Goal: Task Accomplishment & Management: Complete application form

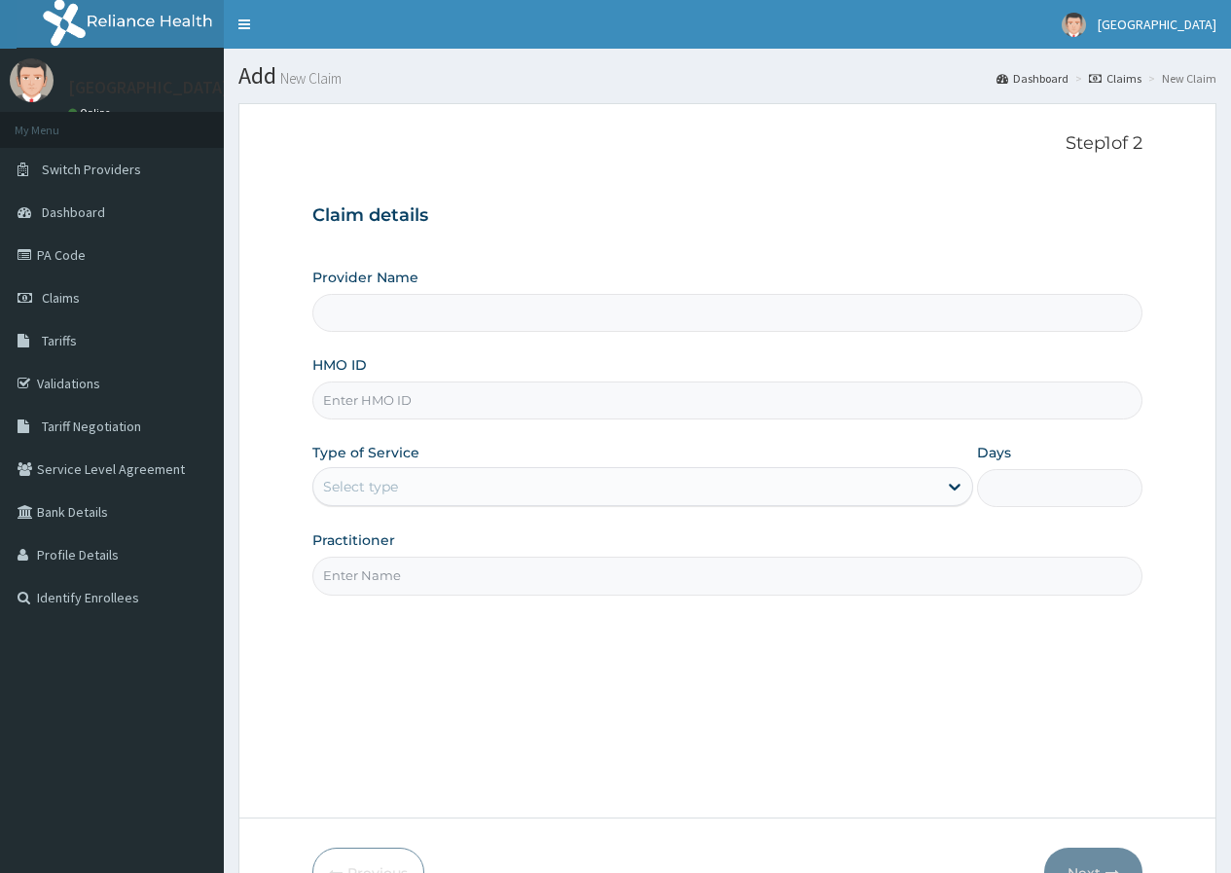
type input "[GEOGRAPHIC_DATA]"
click at [479, 405] on input "HMO ID" at bounding box center [727, 401] width 830 height 38
paste input "uit/10077/a"
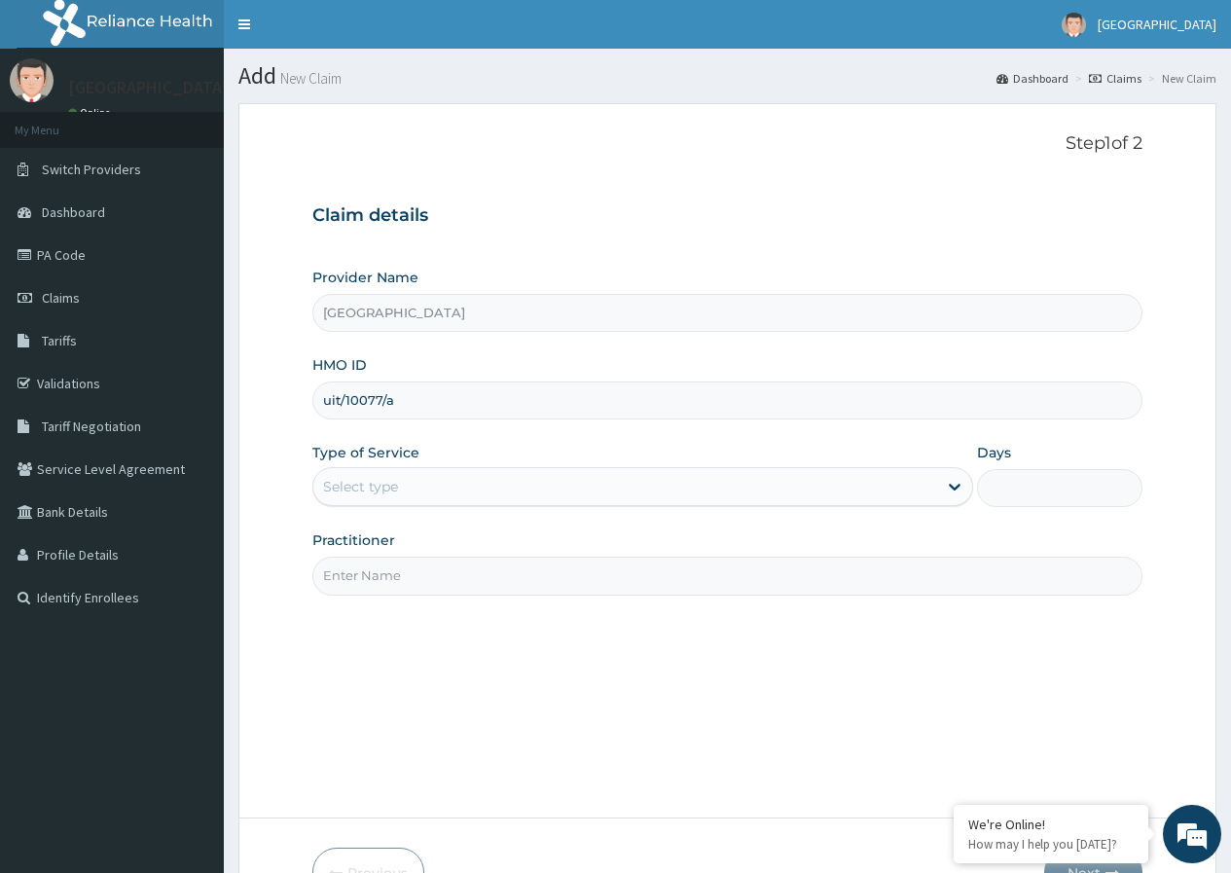
type input "uit/10077/a"
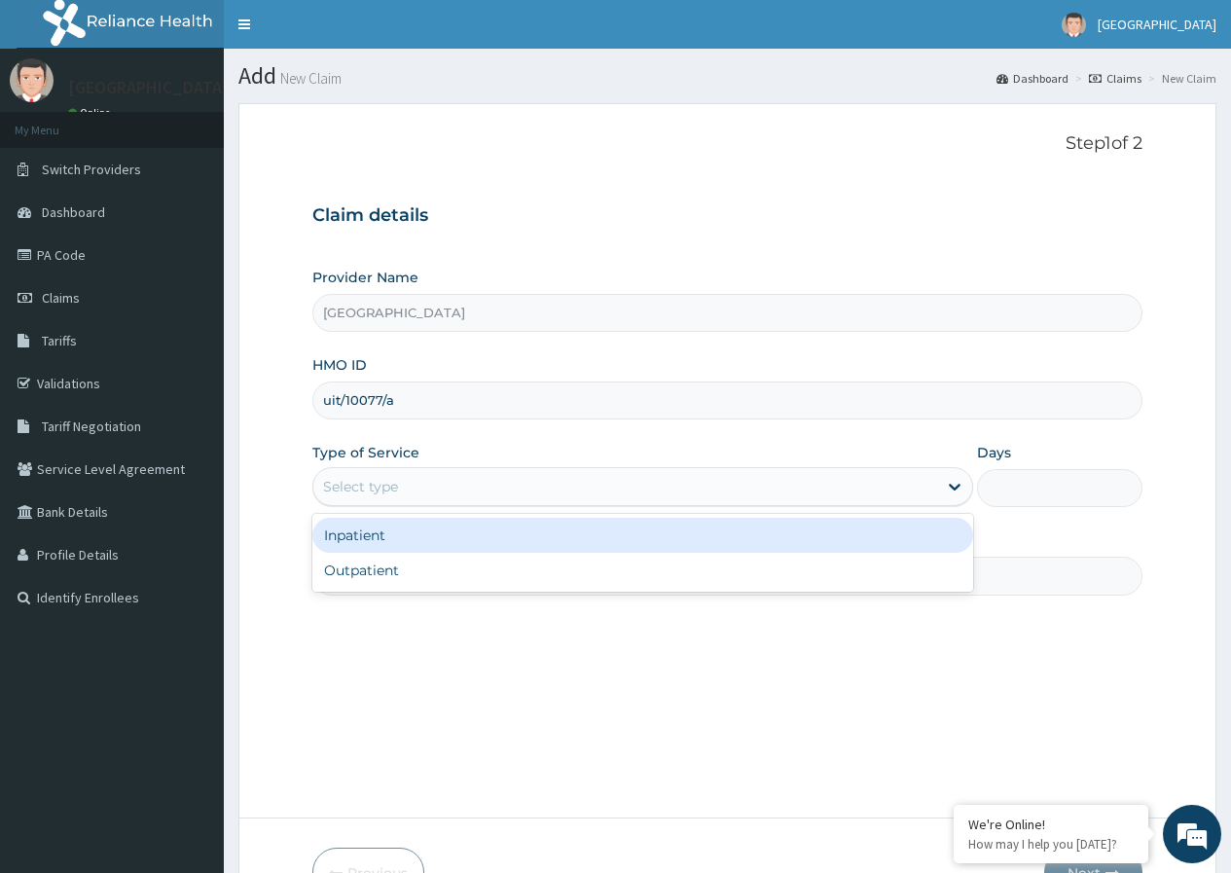
click at [527, 491] on div "Select type" at bounding box center [625, 486] width 624 height 31
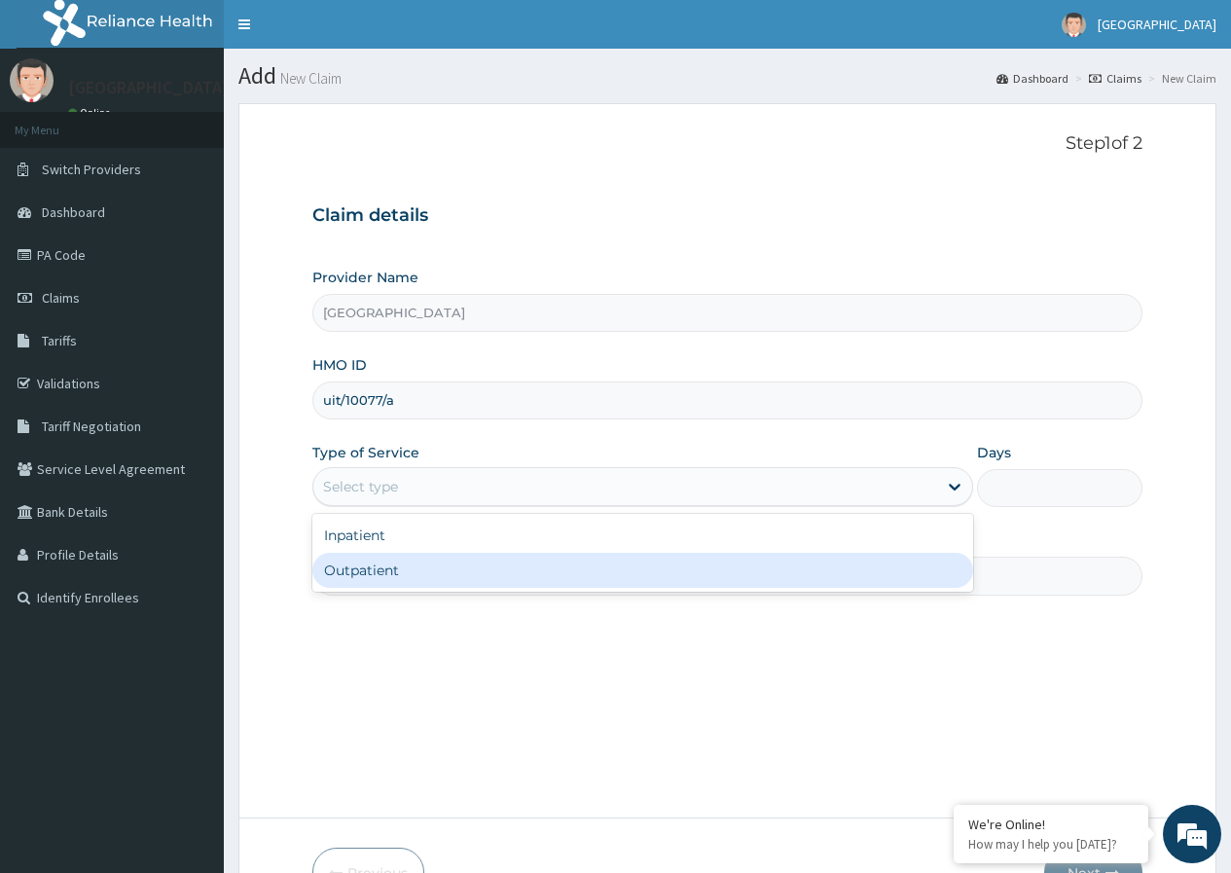
click at [474, 570] on div "Outpatient" at bounding box center [642, 570] width 661 height 35
type input "1"
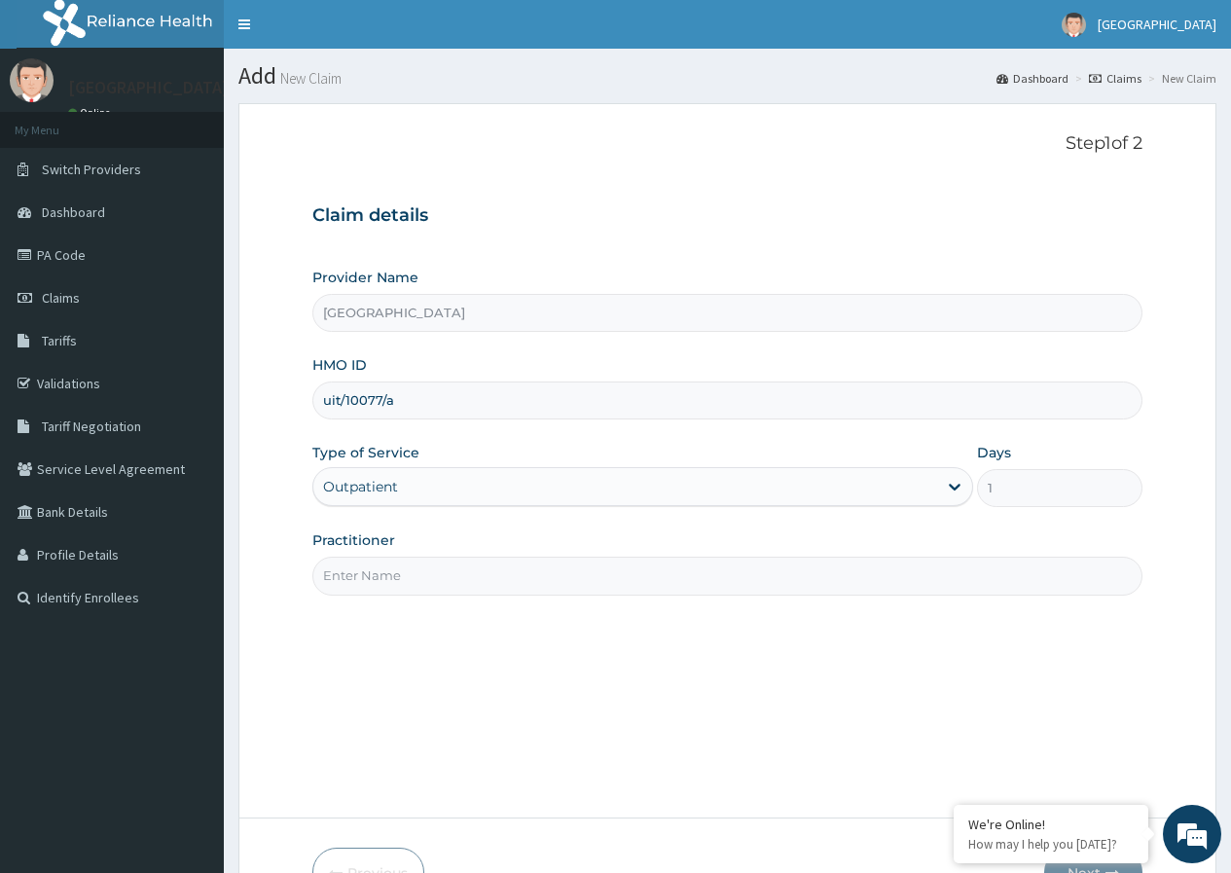
click at [469, 574] on input "Practitioner" at bounding box center [727, 576] width 830 height 38
type input "Dr [PERSON_NAME]"
click at [605, 647] on div "Step 1 of 2 Claim details Provider Name DELTA PROCARE HOSPITAL HMO ID uit/10077…" at bounding box center [727, 460] width 830 height 655
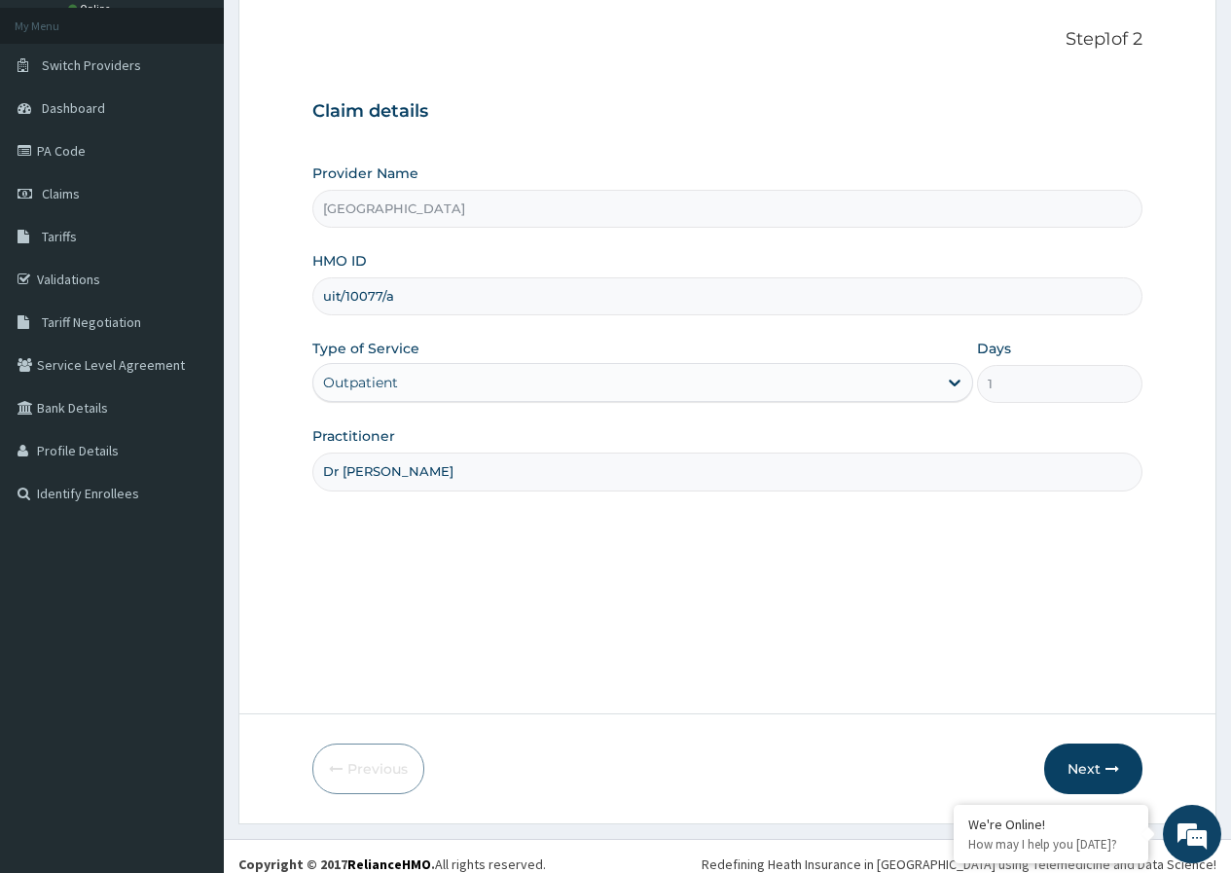
scroll to position [120, 0]
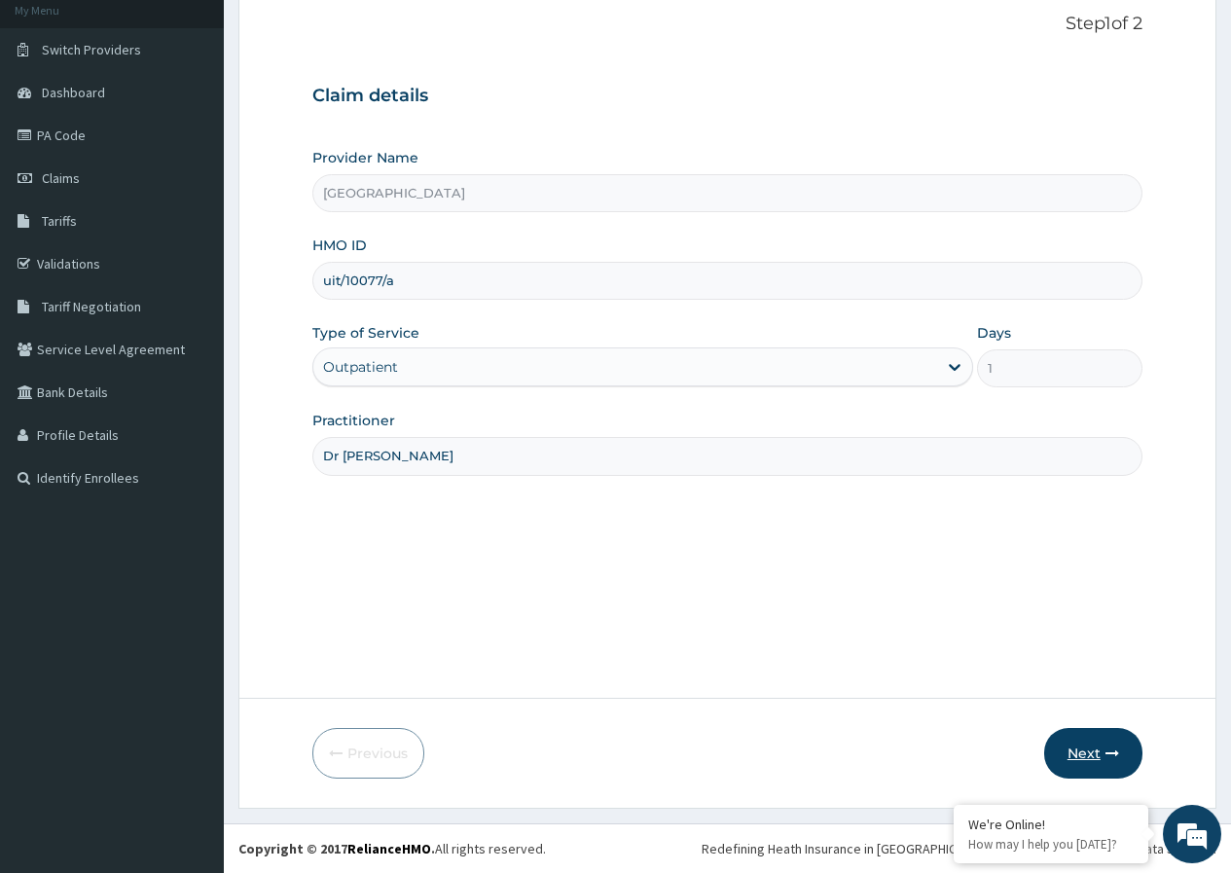
click at [1084, 747] on button "Next" at bounding box center [1093, 753] width 98 height 51
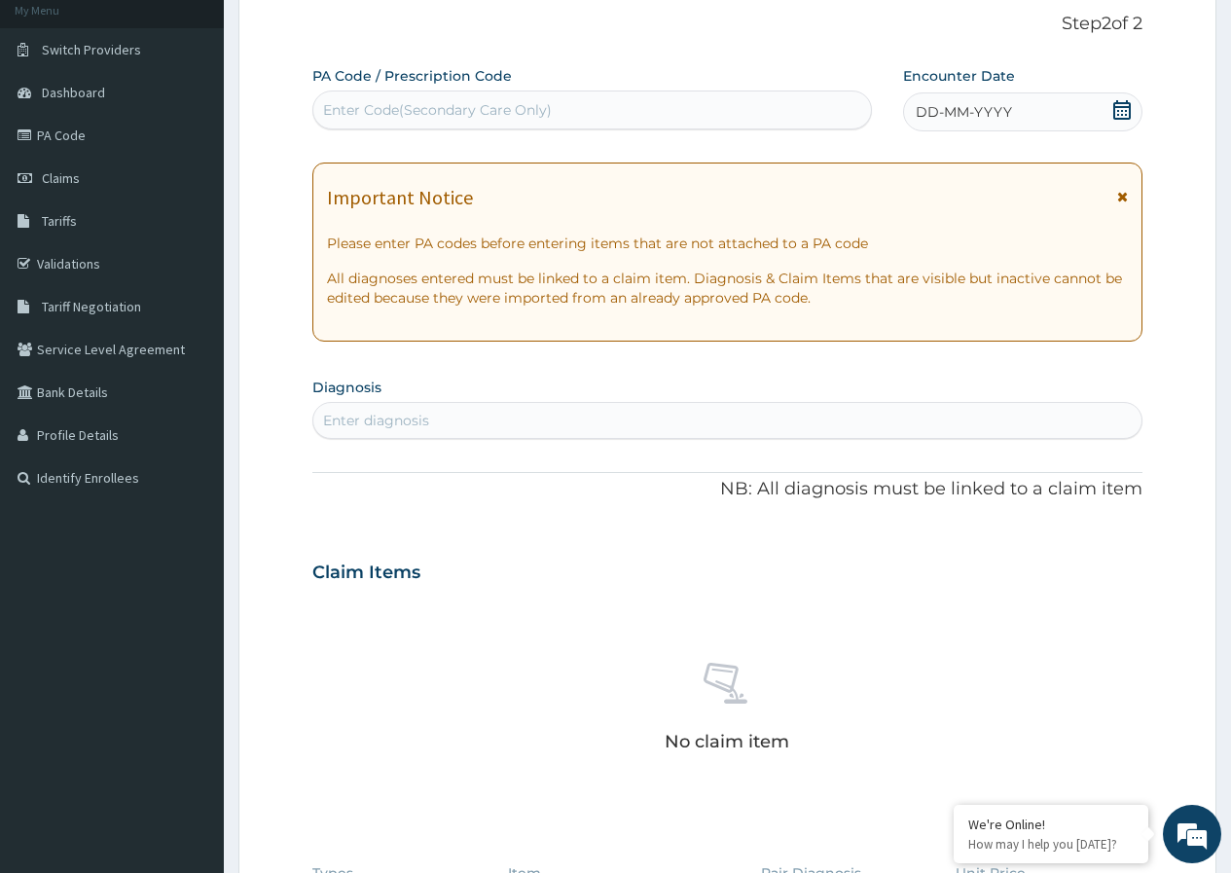
click at [657, 117] on div "Enter Code(Secondary Care Only)" at bounding box center [591, 109] width 557 height 31
paste input "PA/46A7FB"
type input "PA/46A7FB"
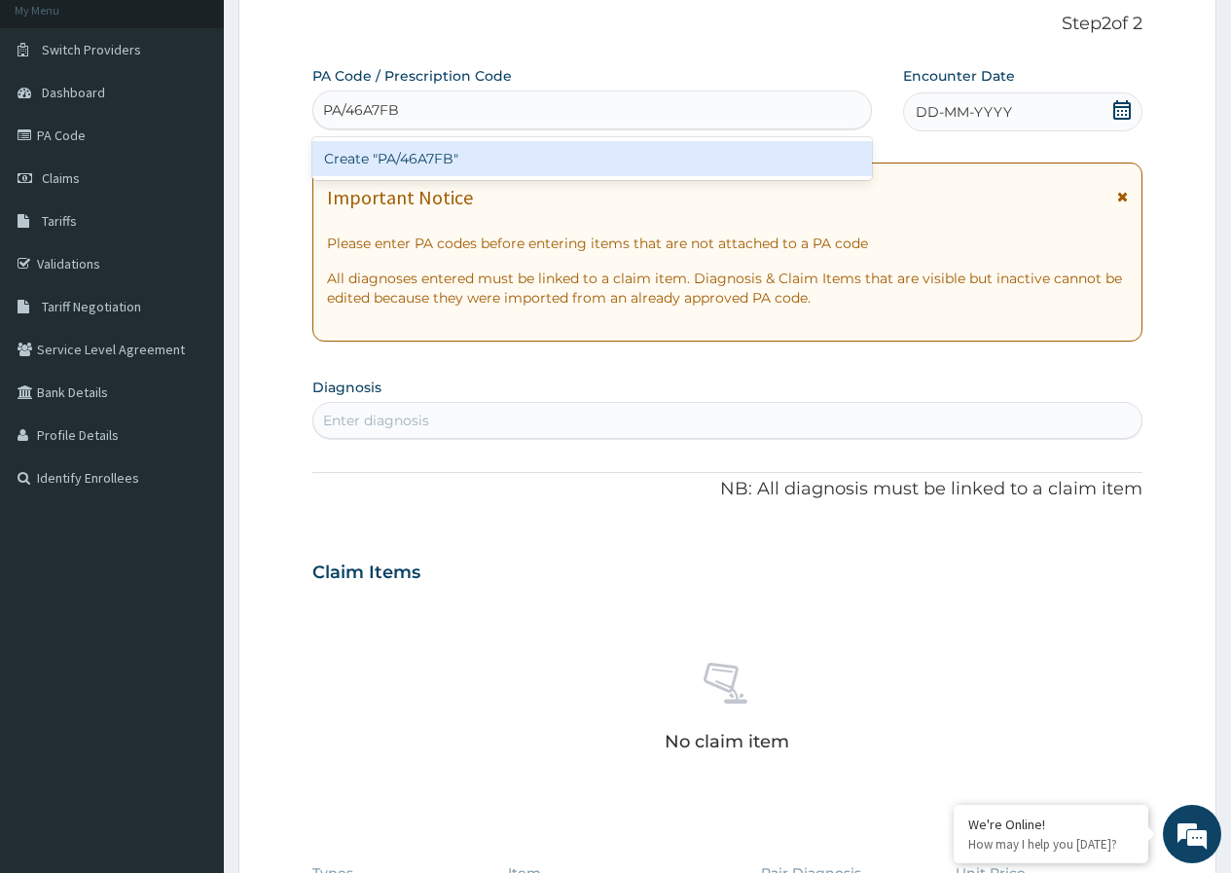
click at [427, 151] on div "Create "PA/46A7FB"" at bounding box center [591, 158] width 559 height 35
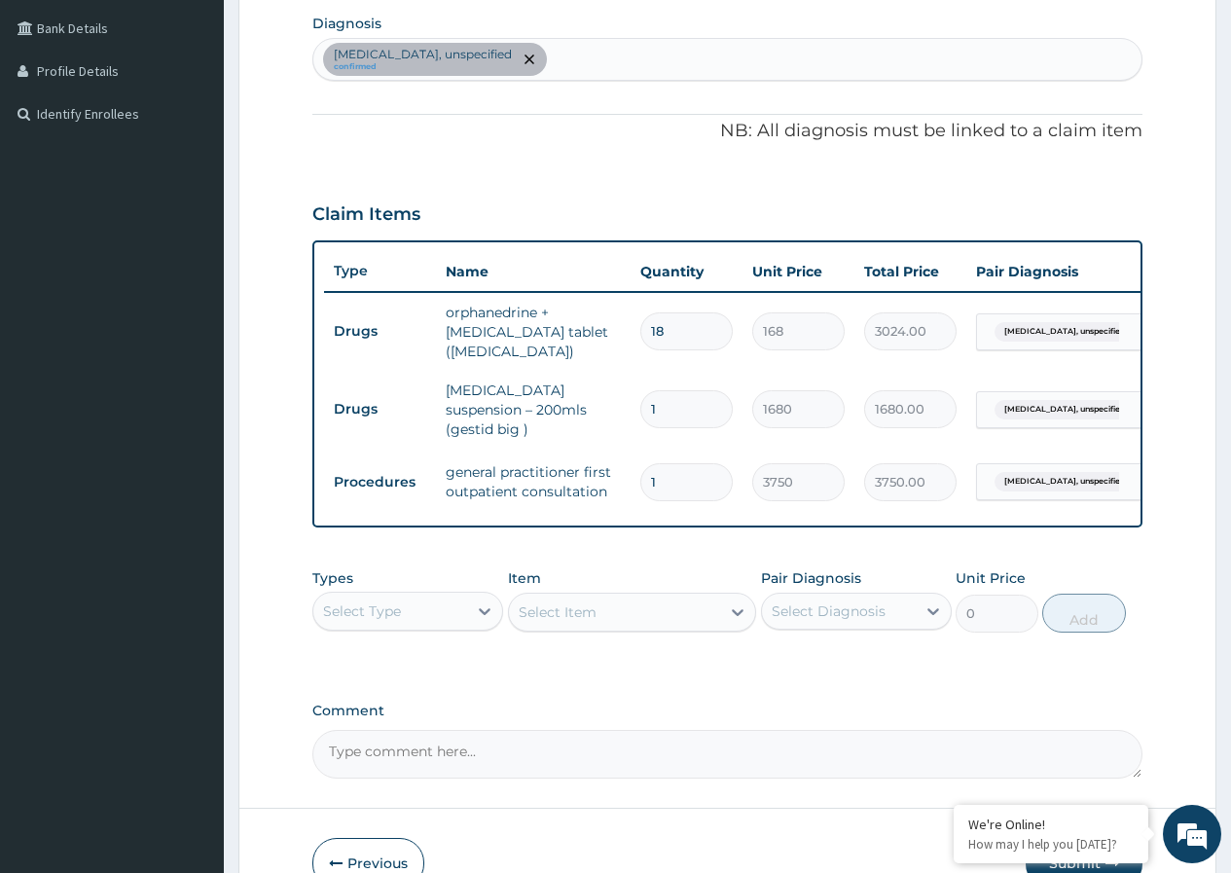
scroll to position [598, 0]
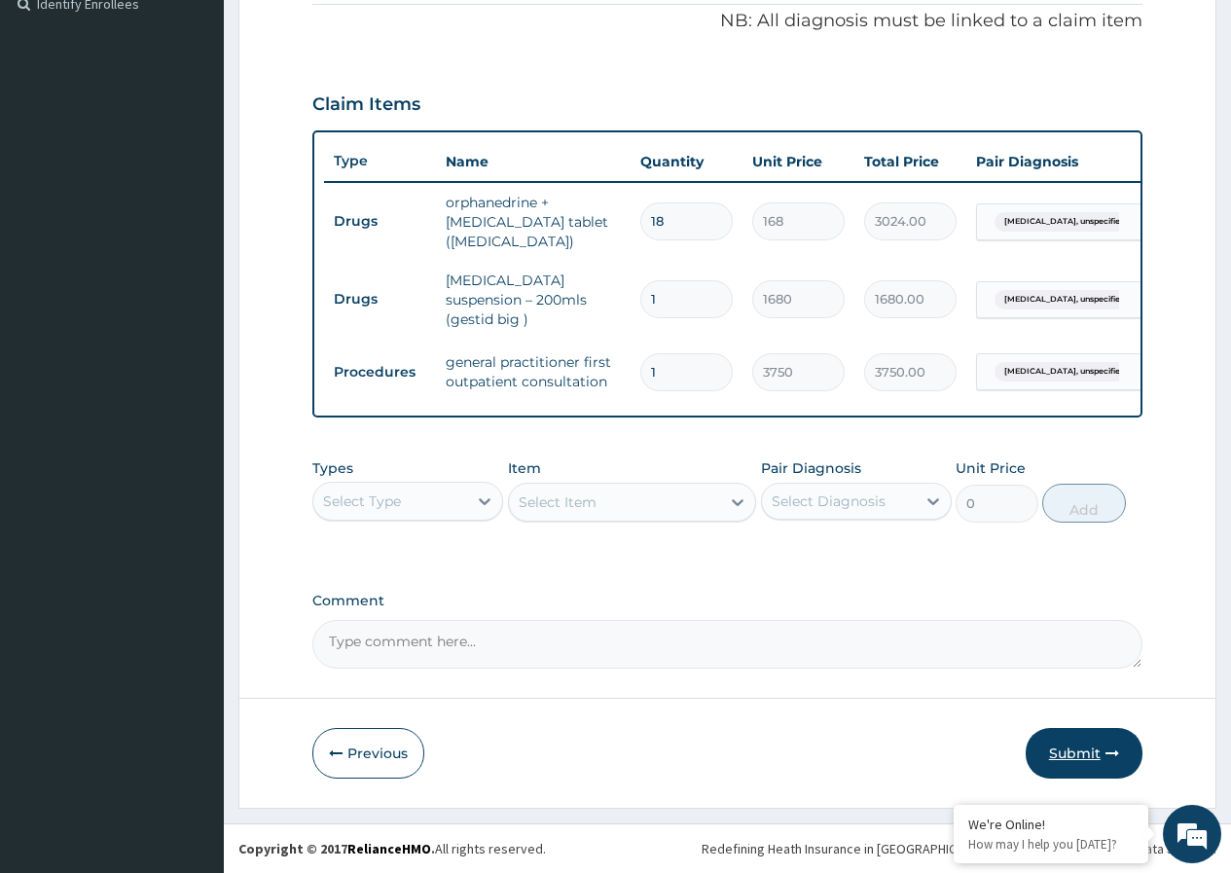
click at [1112, 762] on button "Submit" at bounding box center [1084, 753] width 117 height 51
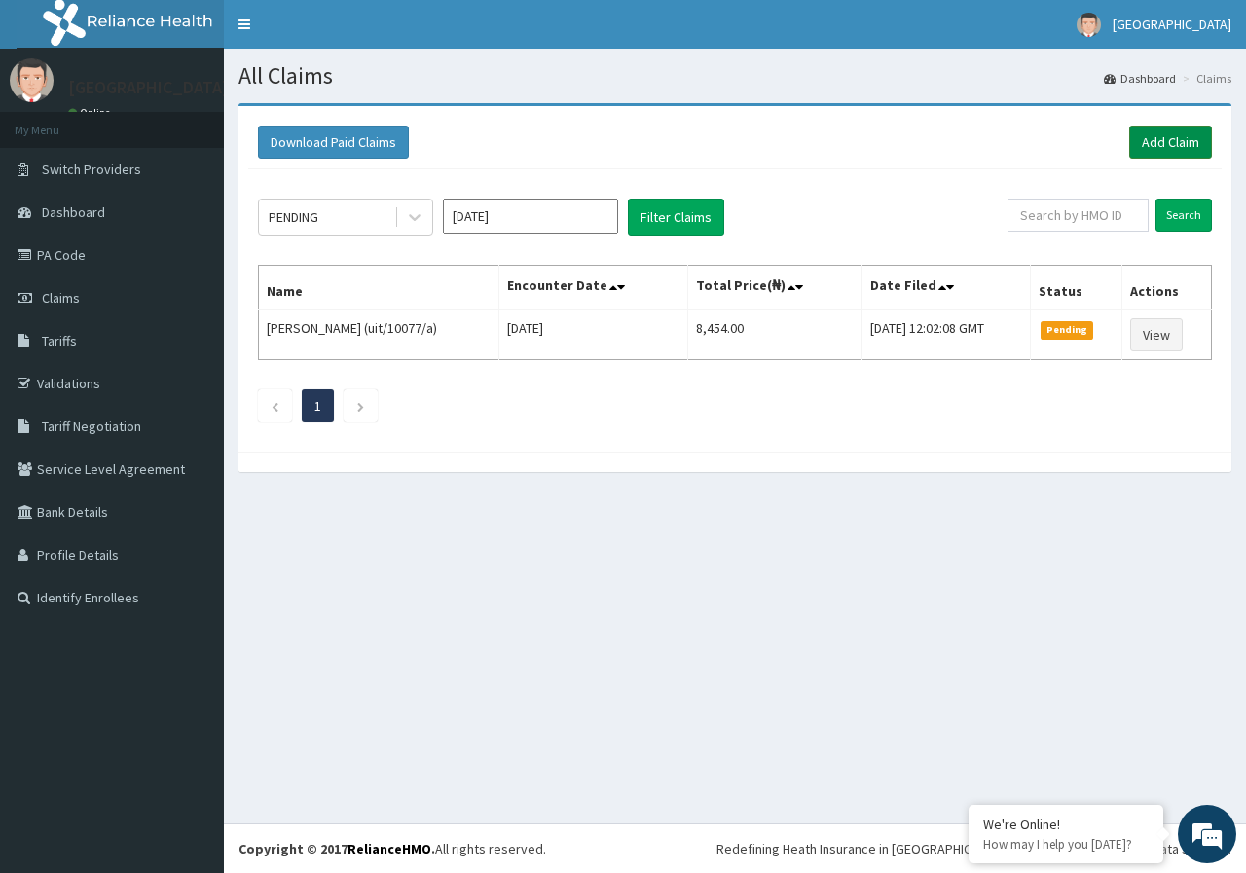
click at [1171, 136] on link "Add Claim" at bounding box center [1170, 142] width 83 height 33
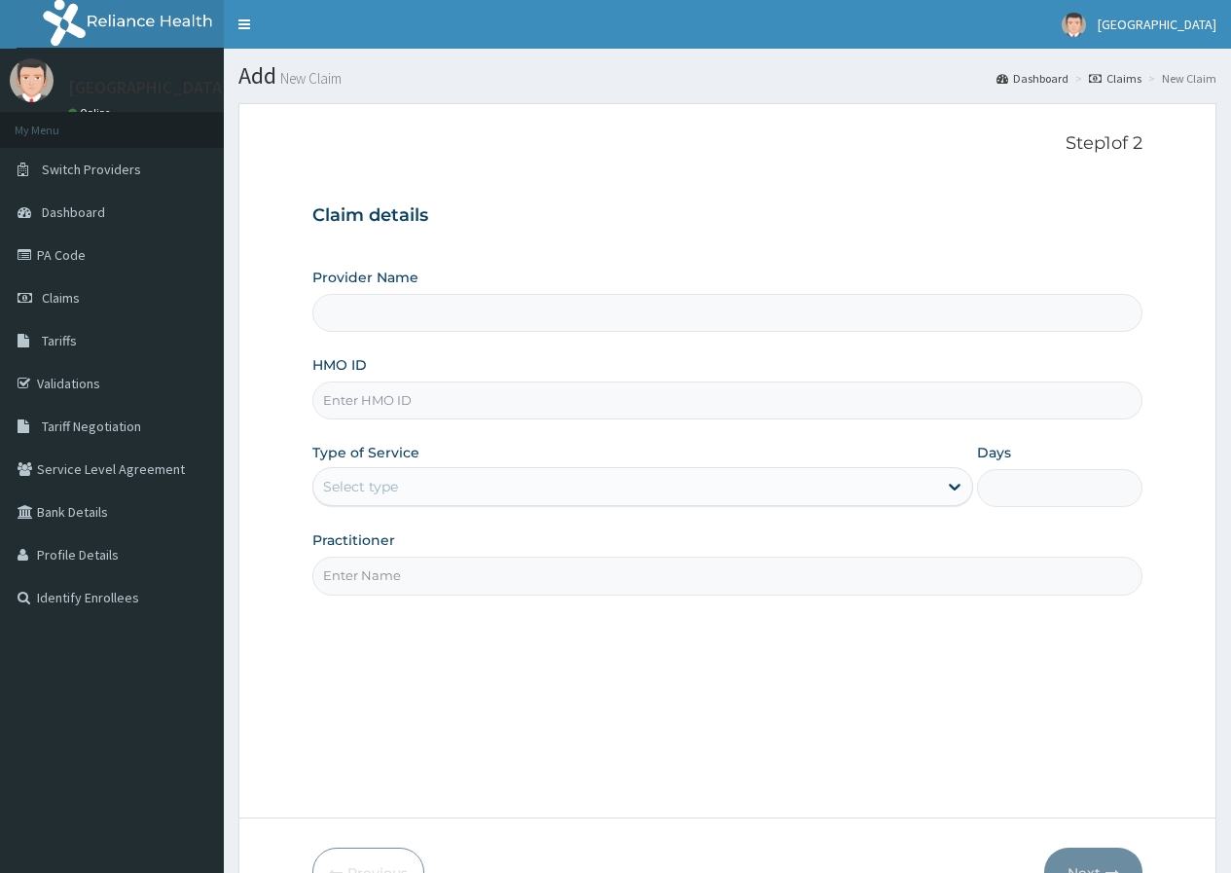
type input "[GEOGRAPHIC_DATA]"
click at [453, 408] on input "HMO ID" at bounding box center [727, 401] width 830 height 38
paste input "ubp/10116/b"
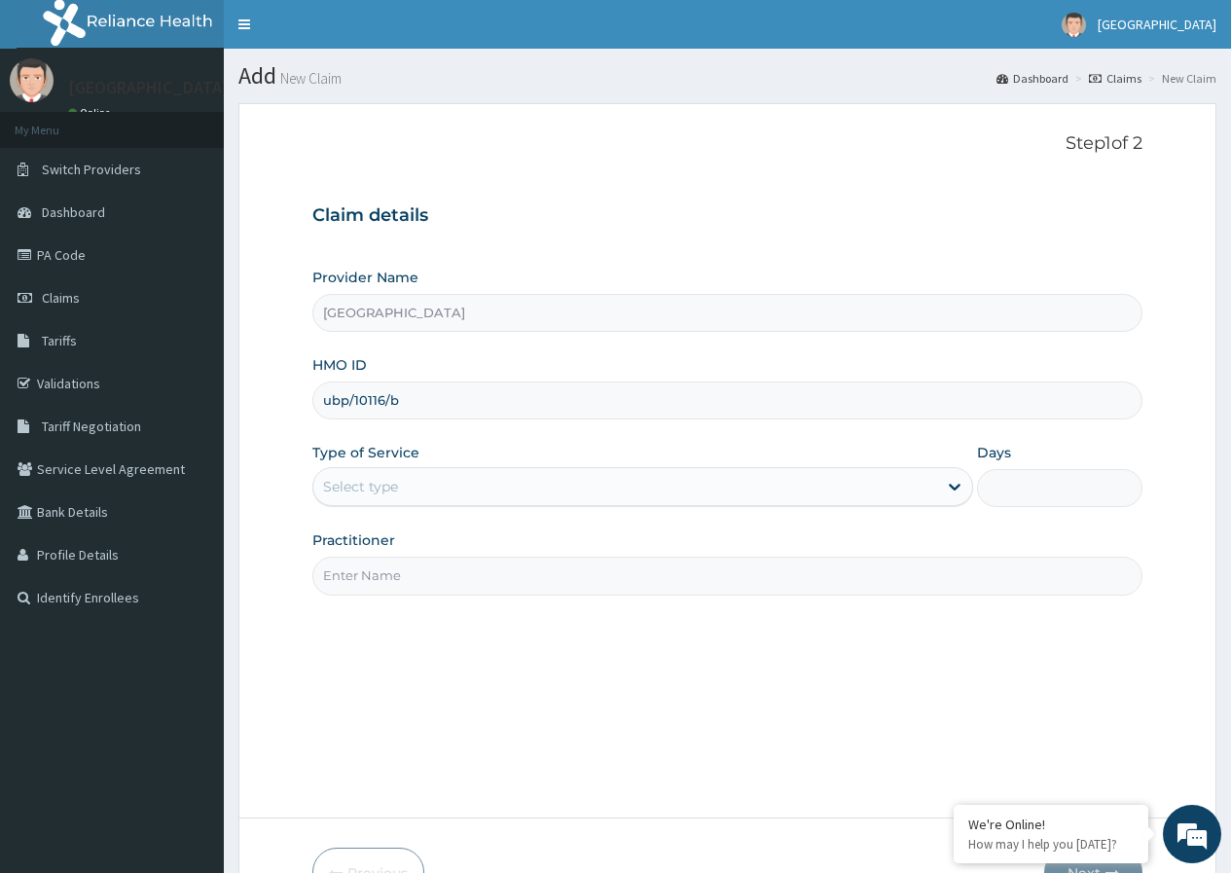
type input "ubp/10116/b"
click at [511, 492] on div "Select type" at bounding box center [625, 486] width 624 height 31
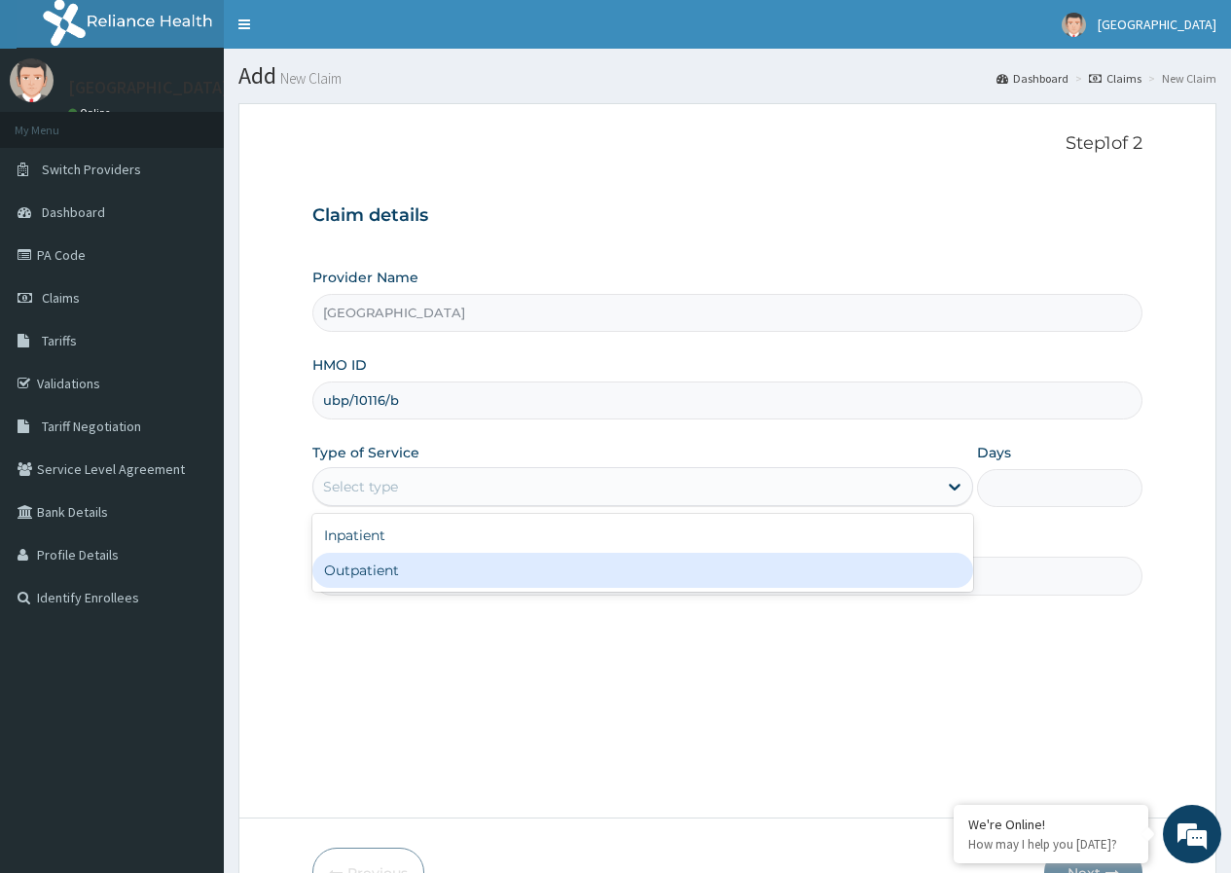
click at [466, 569] on div "Outpatient" at bounding box center [642, 570] width 661 height 35
type input "1"
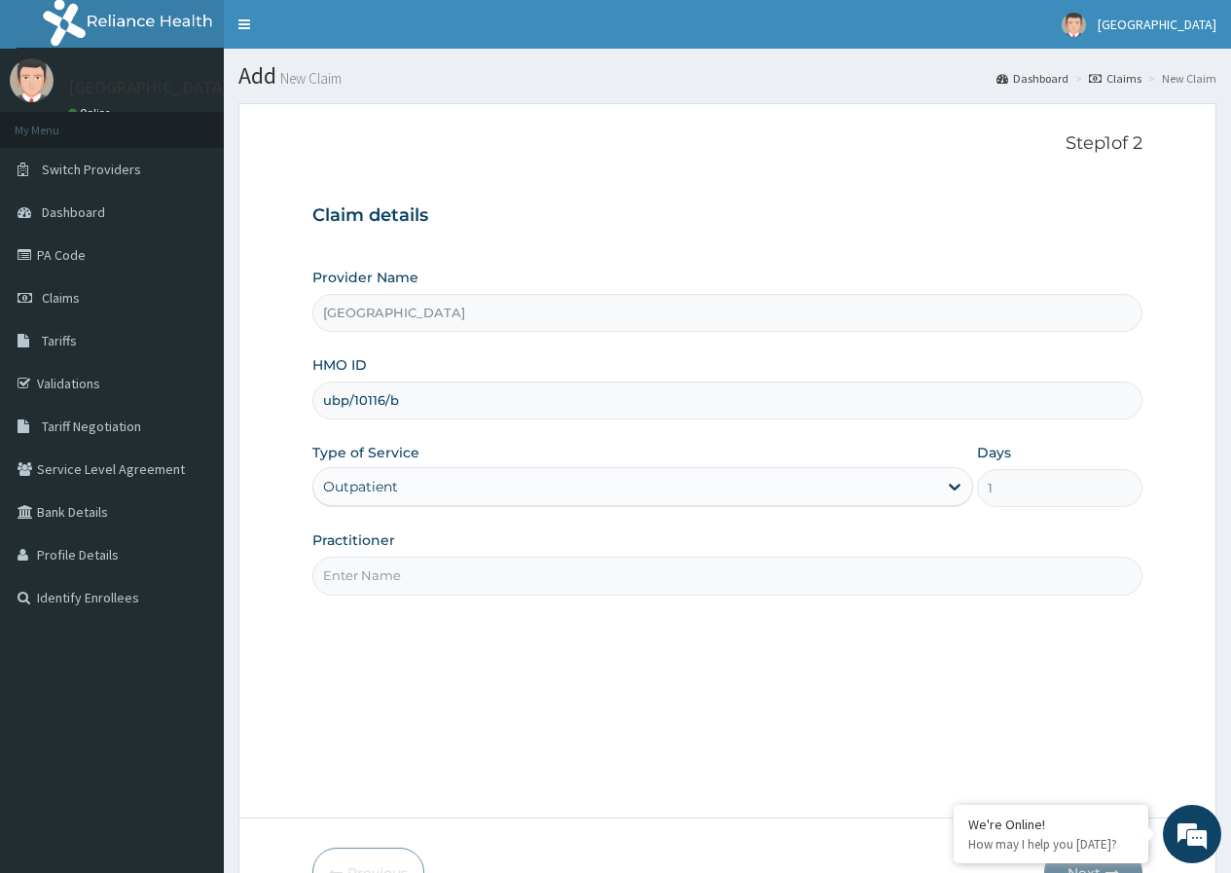
click at [466, 567] on input "Practitioner" at bounding box center [727, 576] width 830 height 38
type input "Dr Dubem"
click at [638, 654] on div "Step 1 of 2 Claim details Provider Name DELTA PROCARE HOSPITAL HMO ID ubp/10116…" at bounding box center [727, 460] width 830 height 655
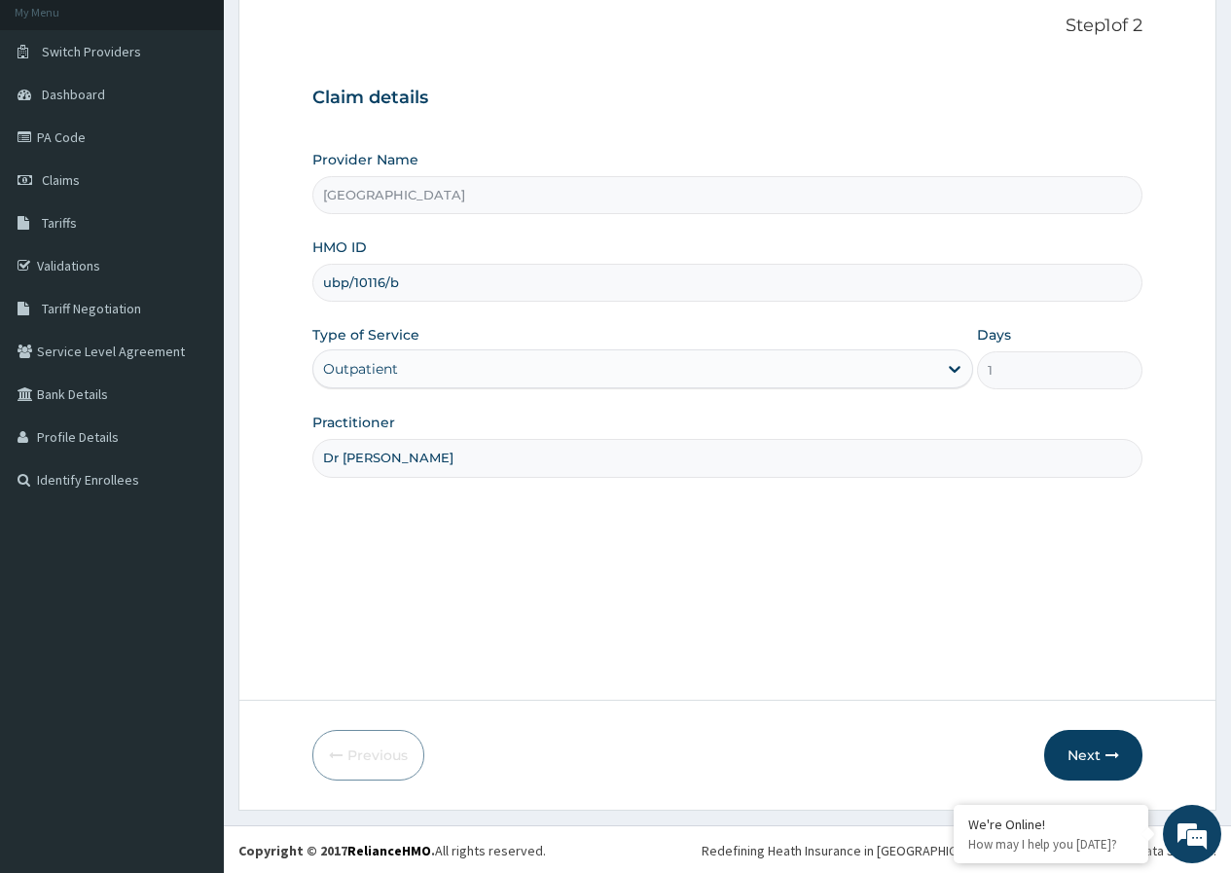
scroll to position [120, 0]
click at [1100, 759] on button "Next" at bounding box center [1093, 753] width 98 height 51
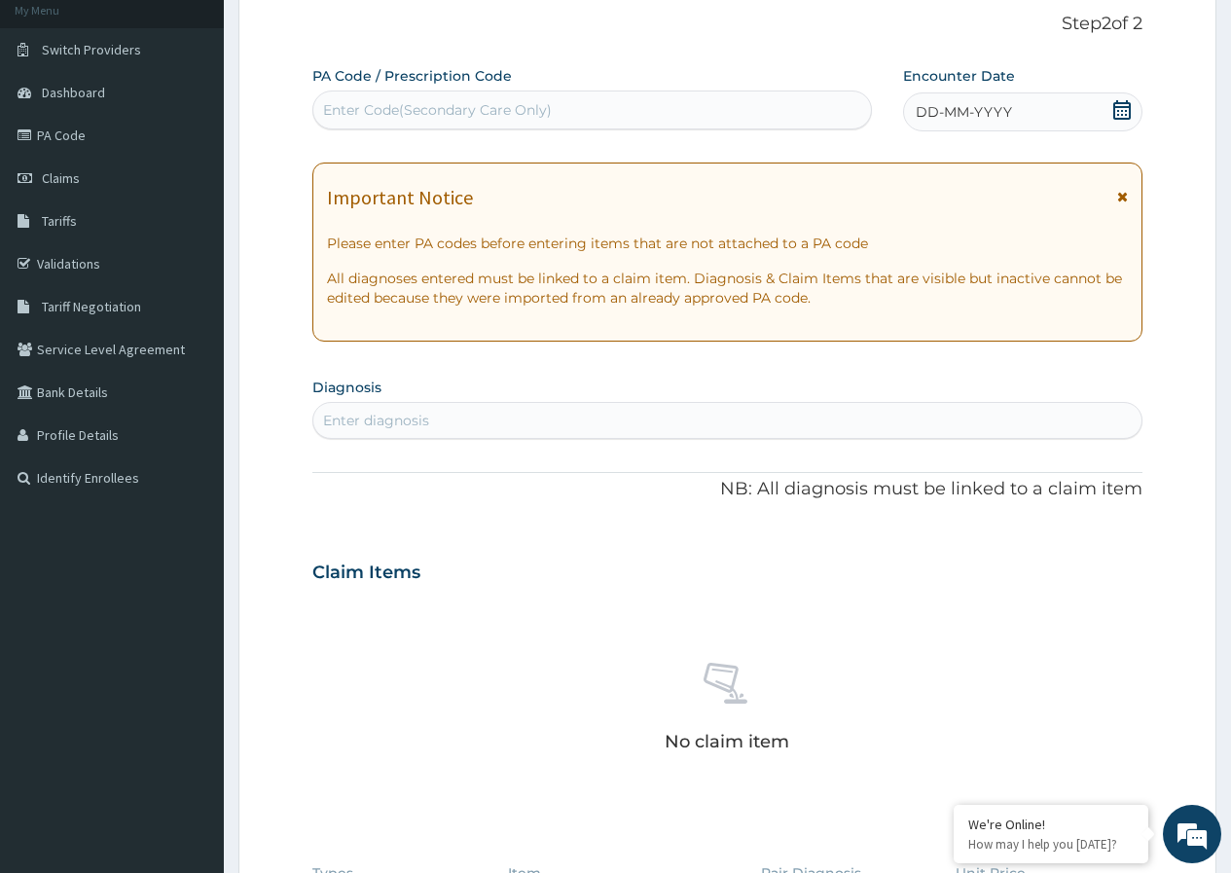
click at [575, 105] on div "Enter Code(Secondary Care Only)" at bounding box center [591, 109] width 557 height 31
paste input "PA/C765DA"
type input "PA/C765DA"
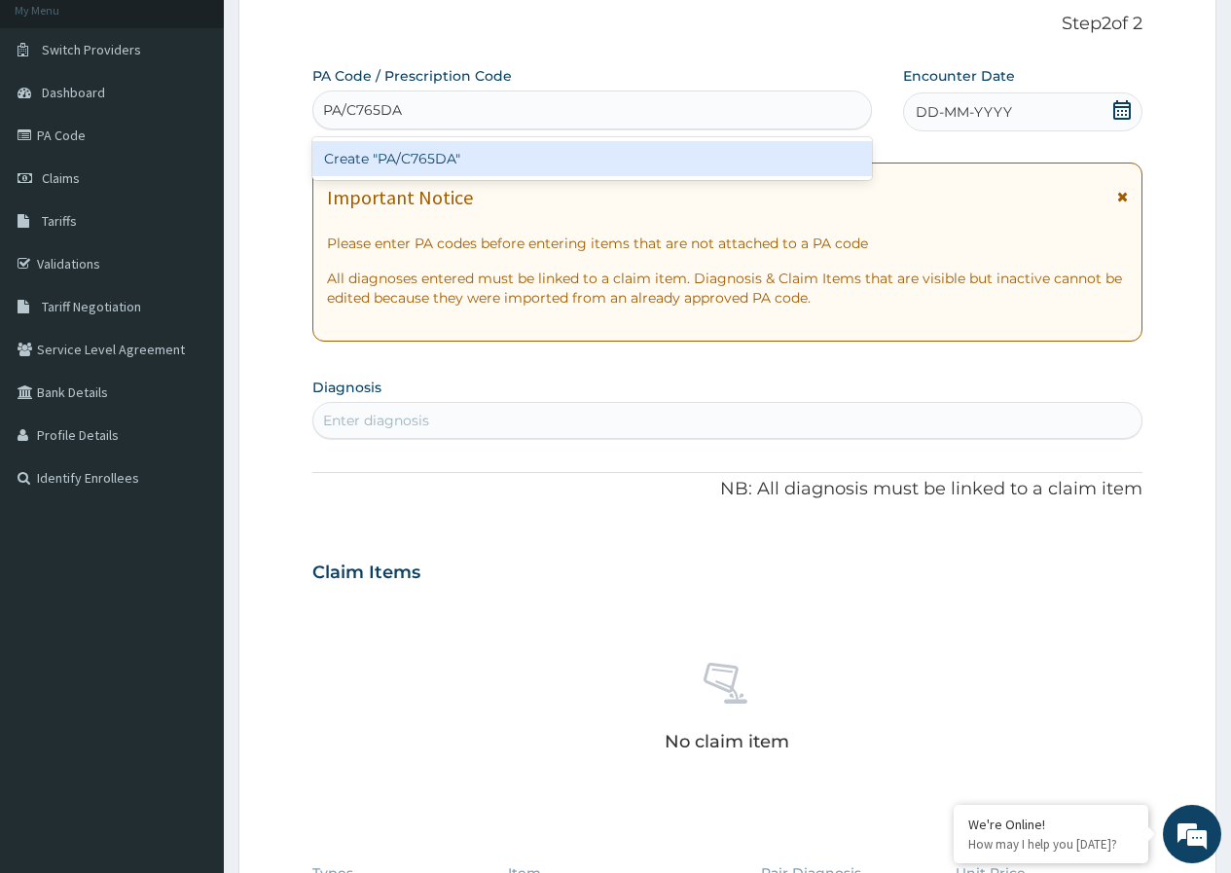
click at [594, 145] on div "Create "PA/C765DA"" at bounding box center [591, 158] width 559 height 35
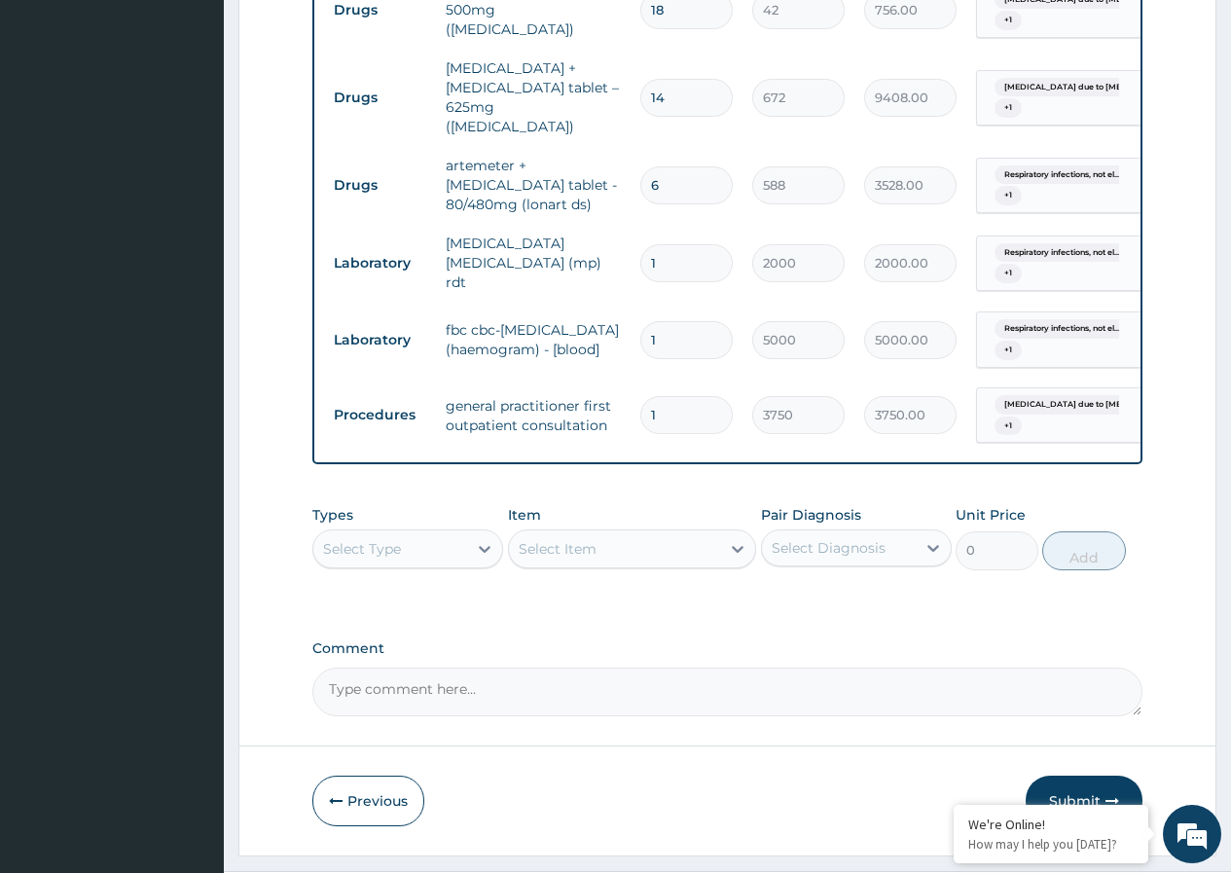
scroll to position [996, 0]
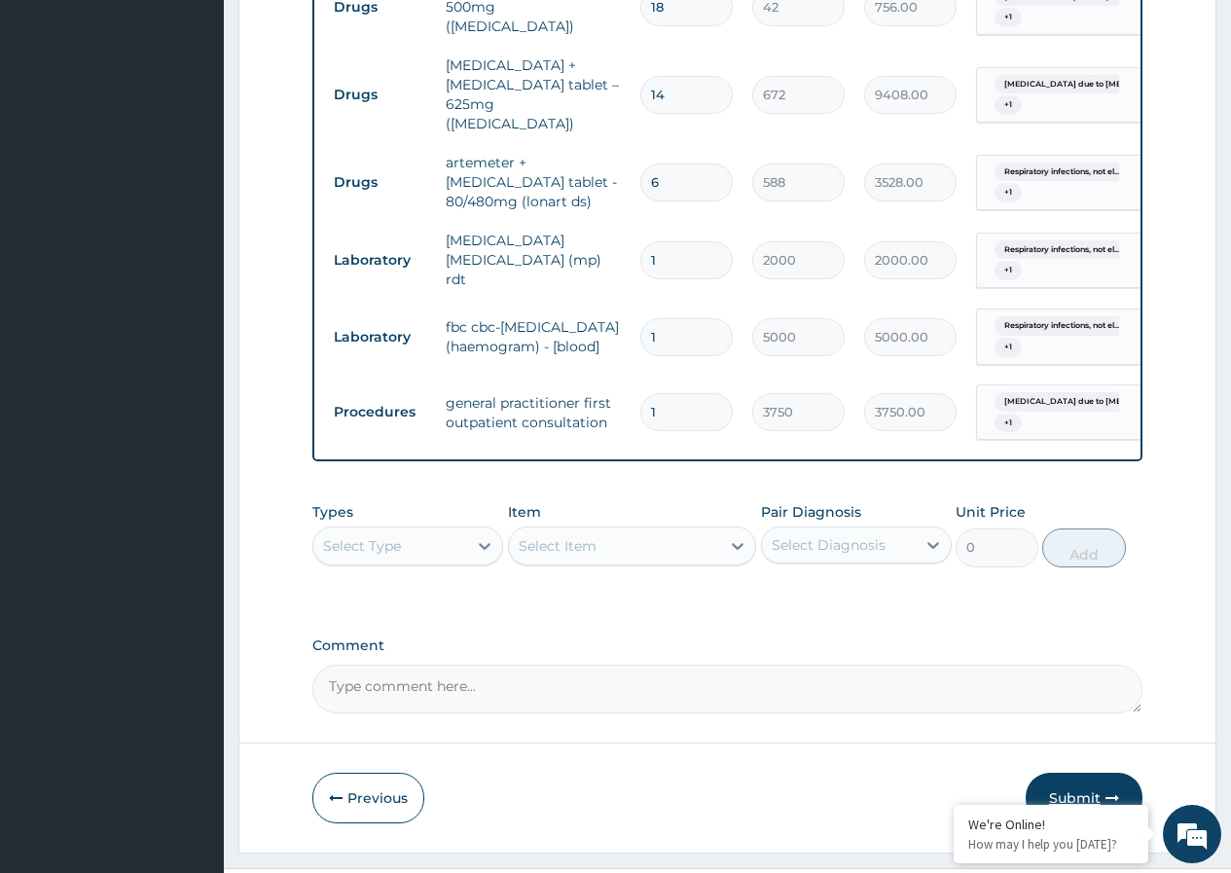
click at [1100, 773] on button "Submit" at bounding box center [1084, 798] width 117 height 51
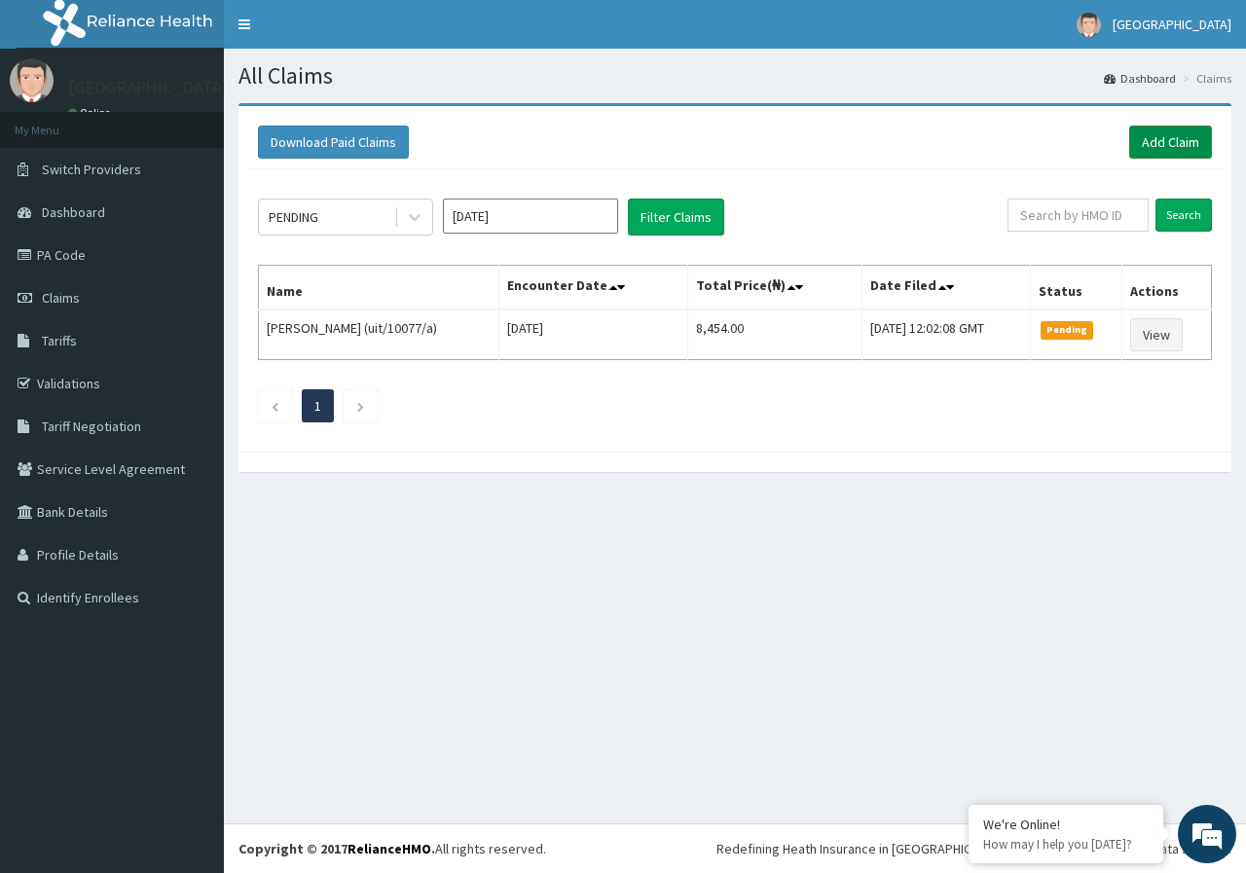
click at [1188, 141] on link "Add Claim" at bounding box center [1170, 142] width 83 height 33
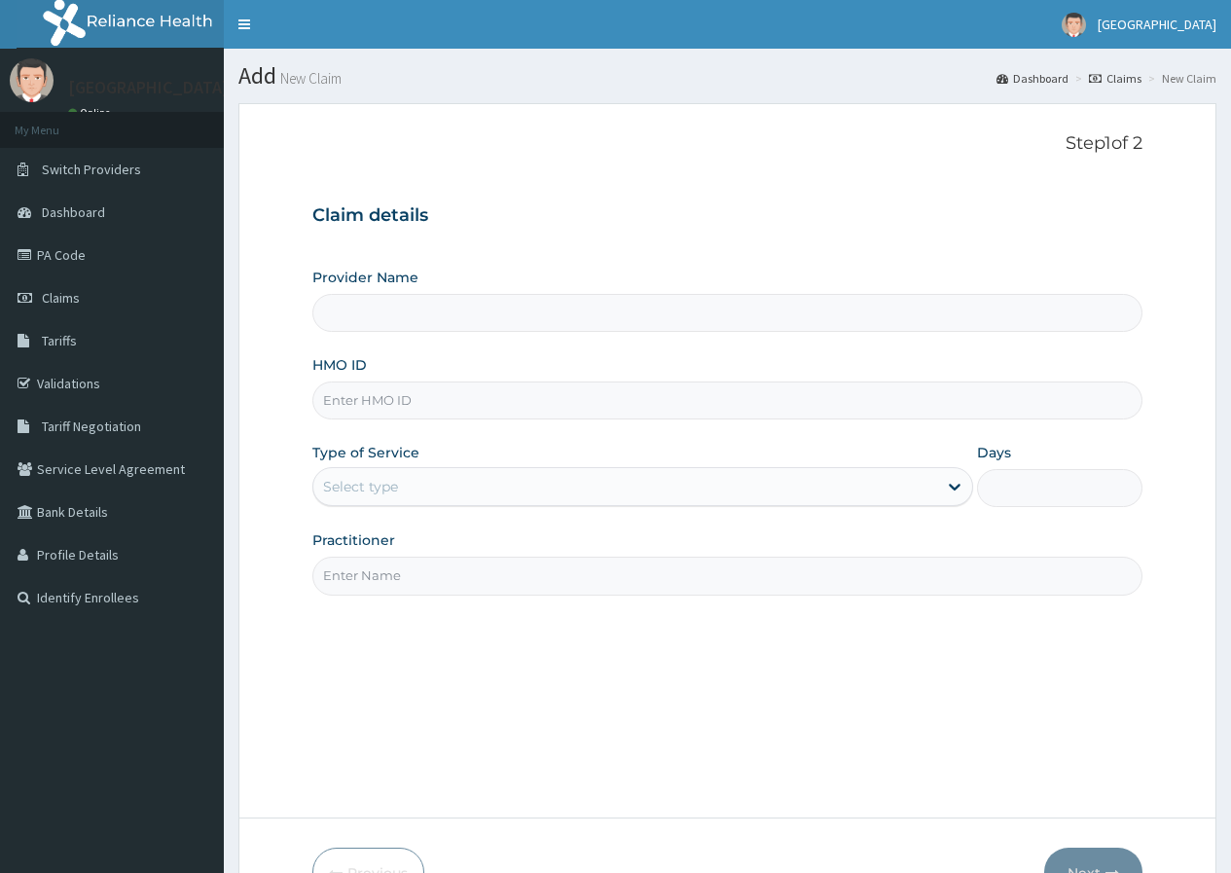
type input "[GEOGRAPHIC_DATA]"
click at [513, 400] on input "HMO ID" at bounding box center [727, 401] width 830 height 38
paste input "sfa/11881/a"
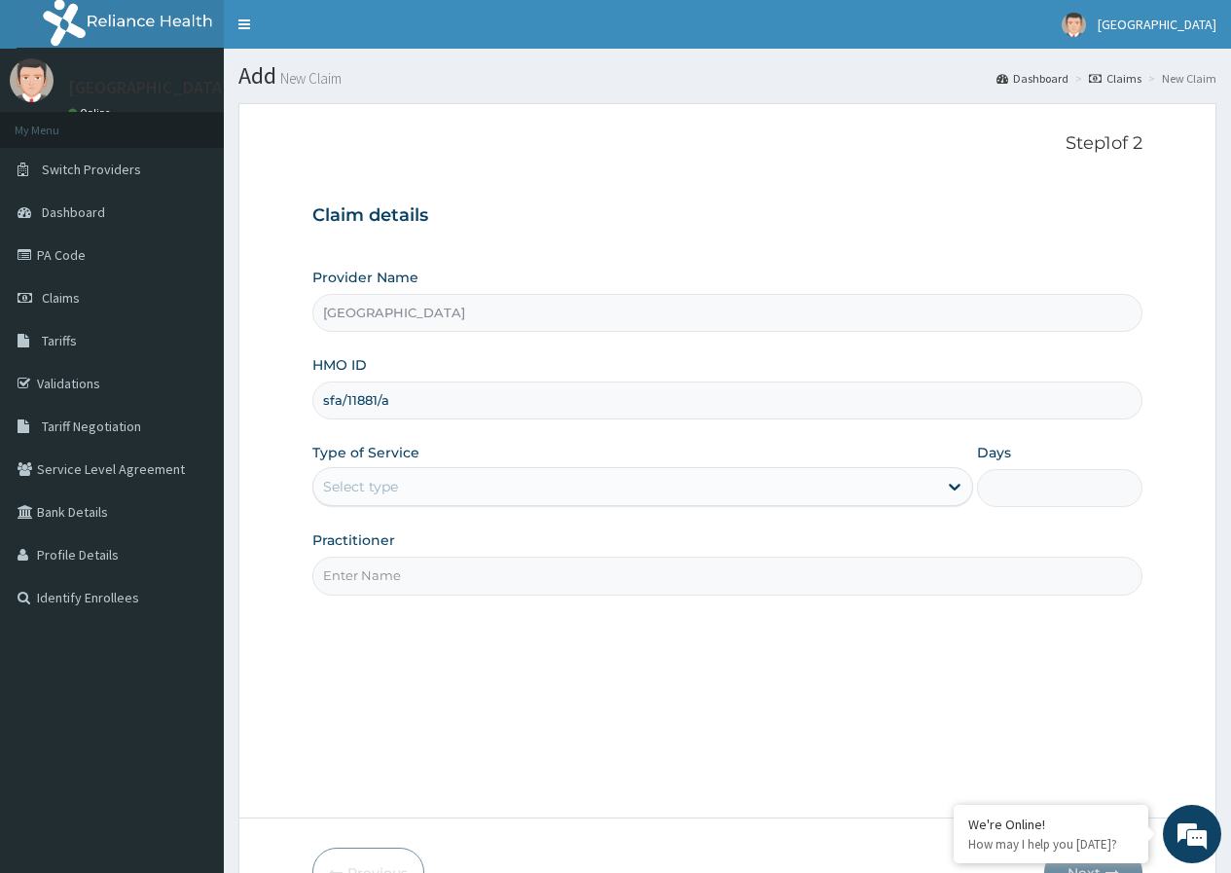
type input "sfa/11881/a"
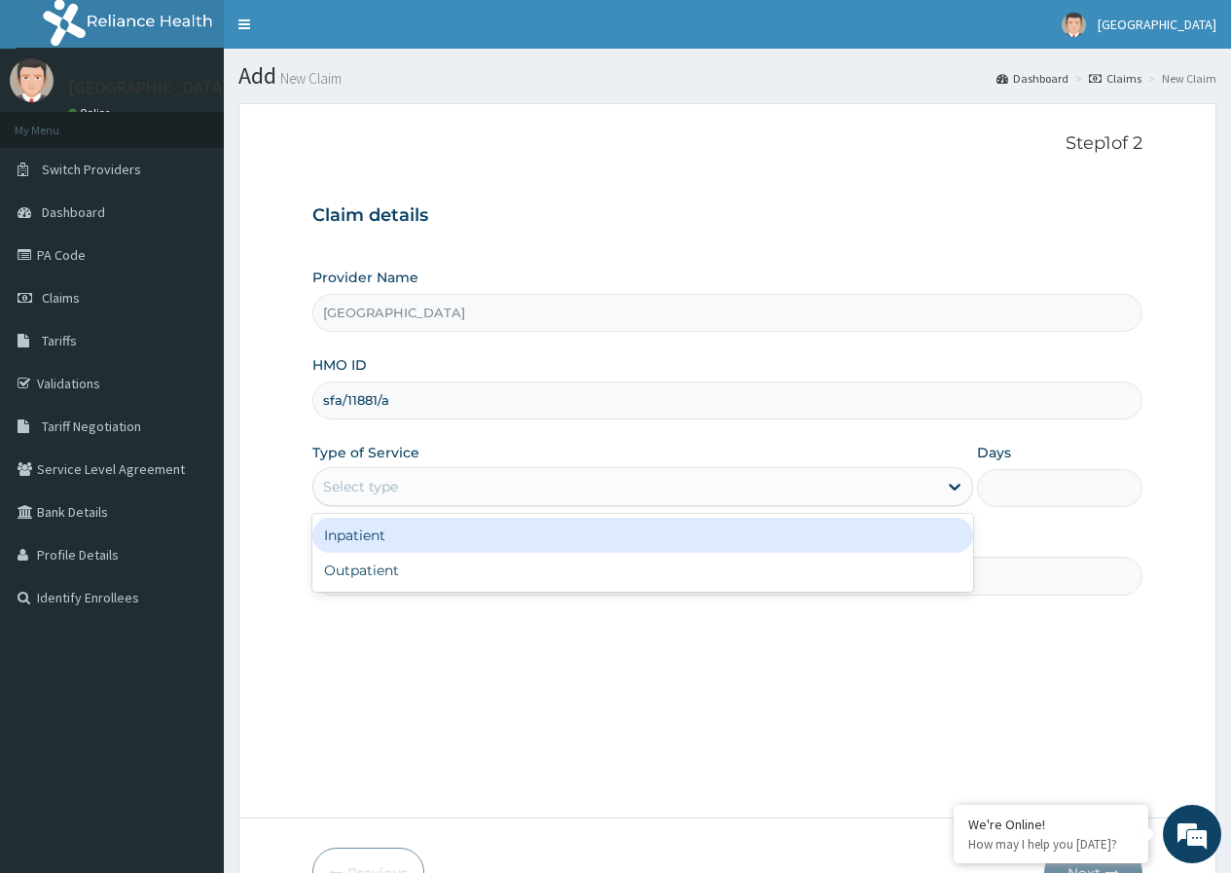
click at [516, 494] on div "Select type" at bounding box center [625, 486] width 624 height 31
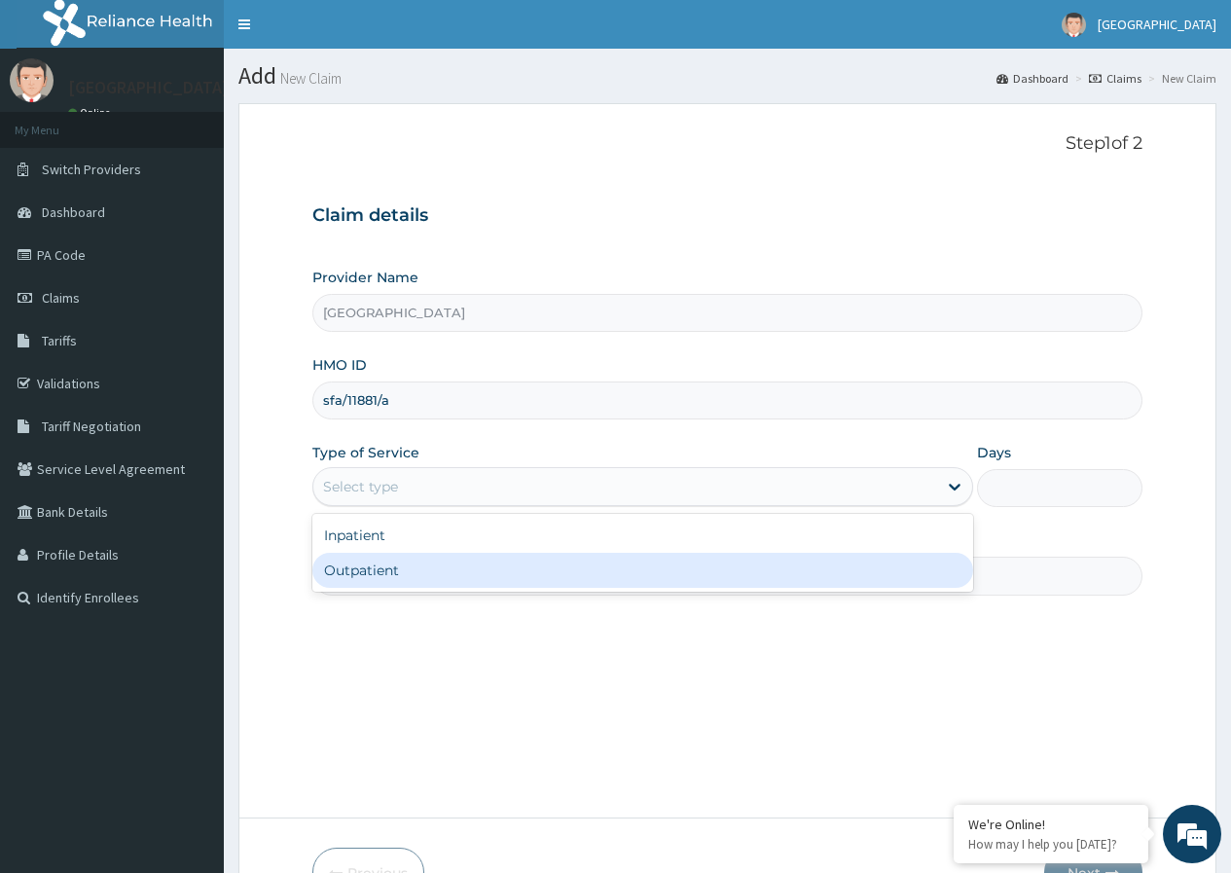
click at [460, 568] on div "Outpatient" at bounding box center [642, 570] width 661 height 35
type input "1"
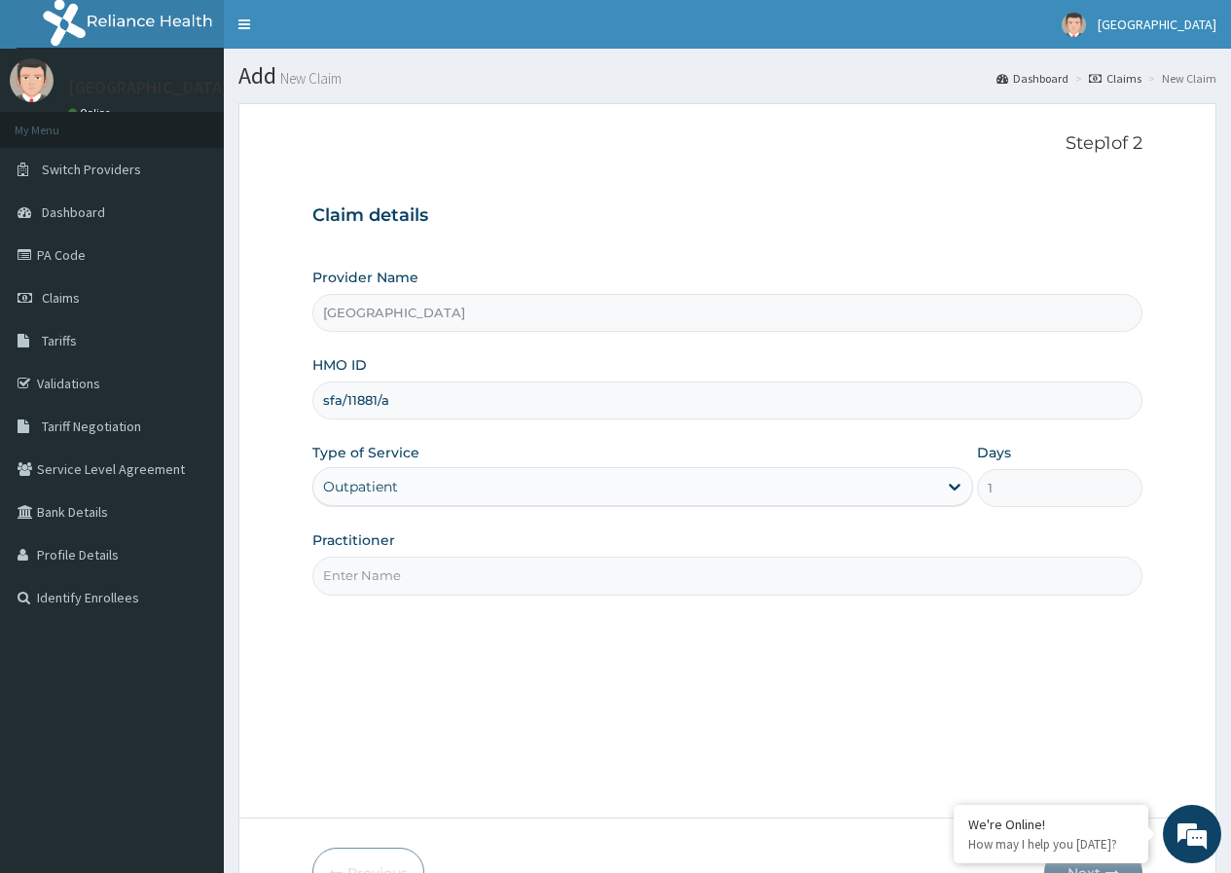
click at [460, 568] on input "Practitioner" at bounding box center [727, 576] width 830 height 38
type input "Dr Dubem"
click at [747, 631] on div "Step 1 of 2 Claim details Provider Name DELTA PROCARE HOSPITAL HMO ID sfa/11881…" at bounding box center [727, 460] width 830 height 655
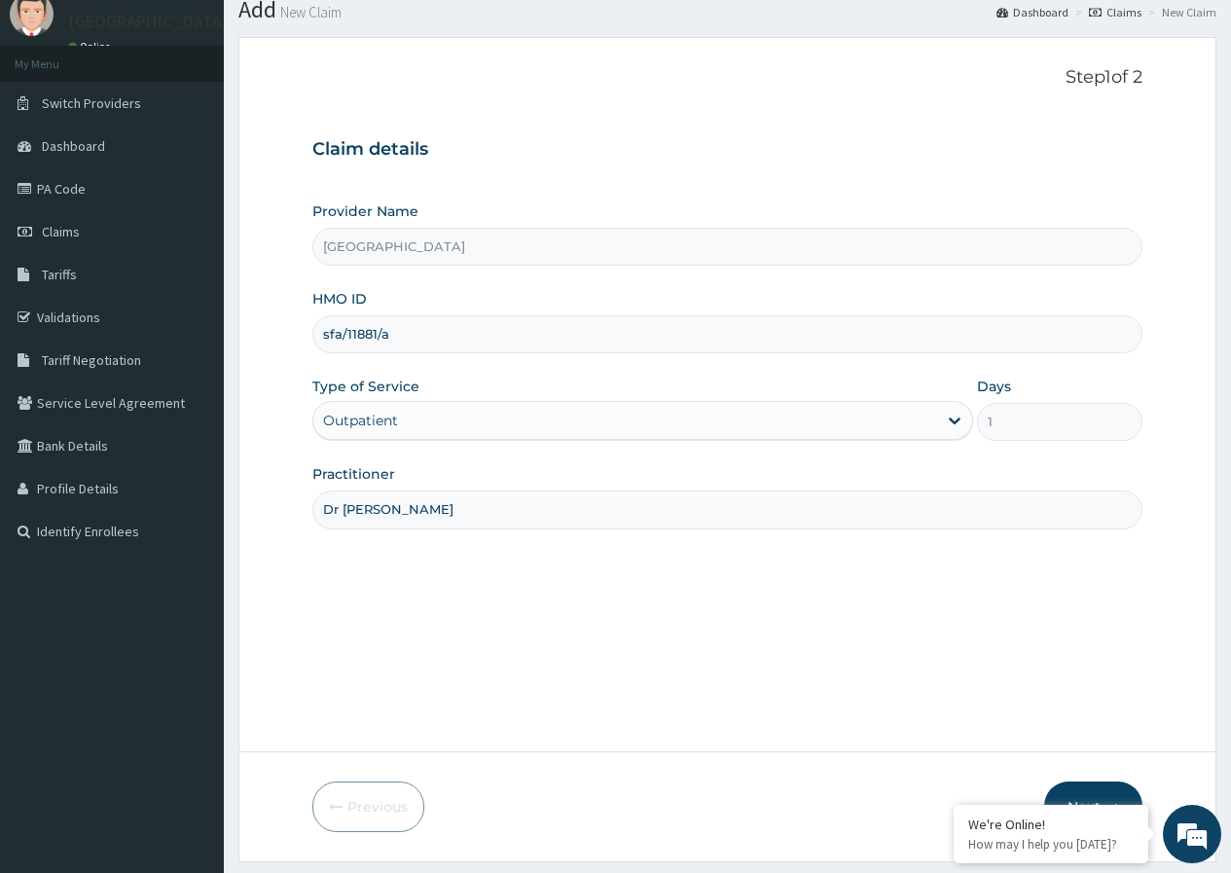
scroll to position [120, 0]
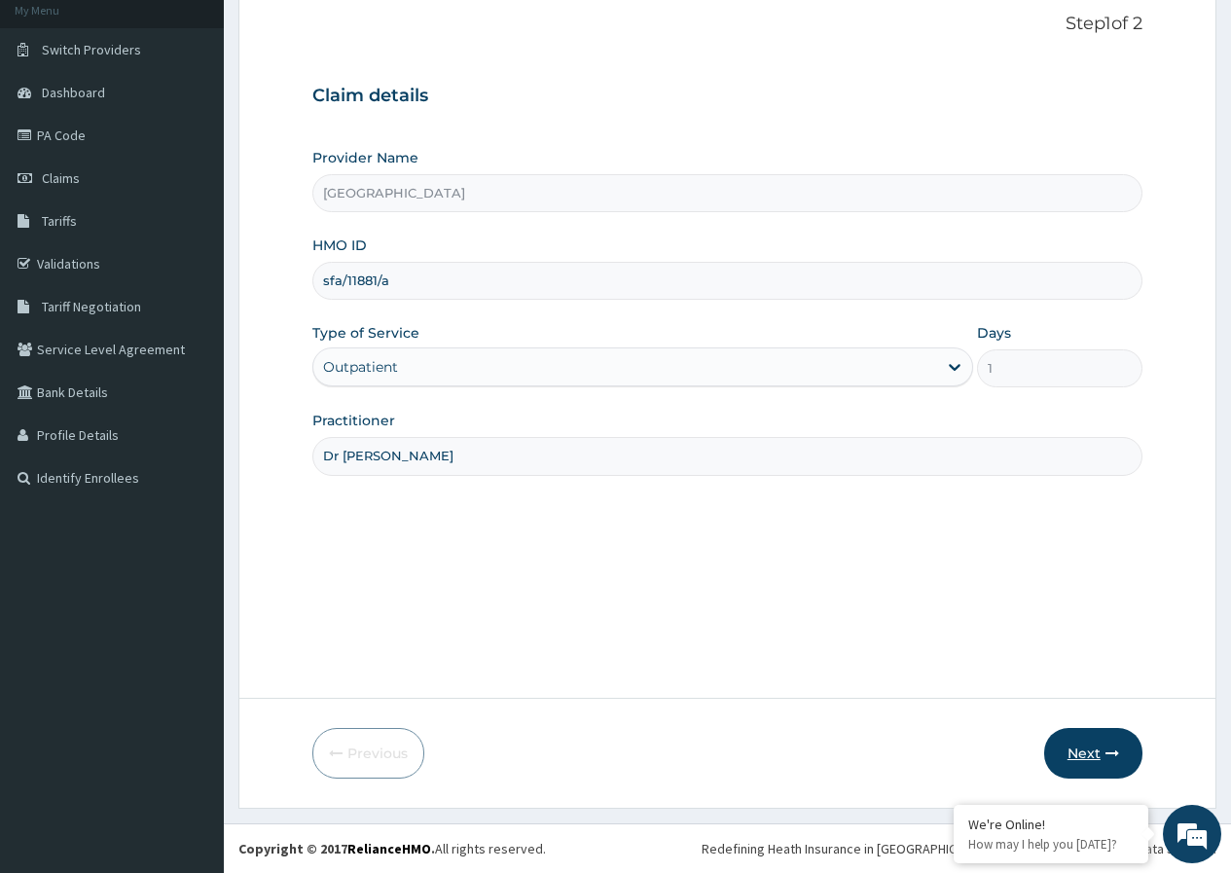
click at [1080, 745] on button "Next" at bounding box center [1093, 753] width 98 height 51
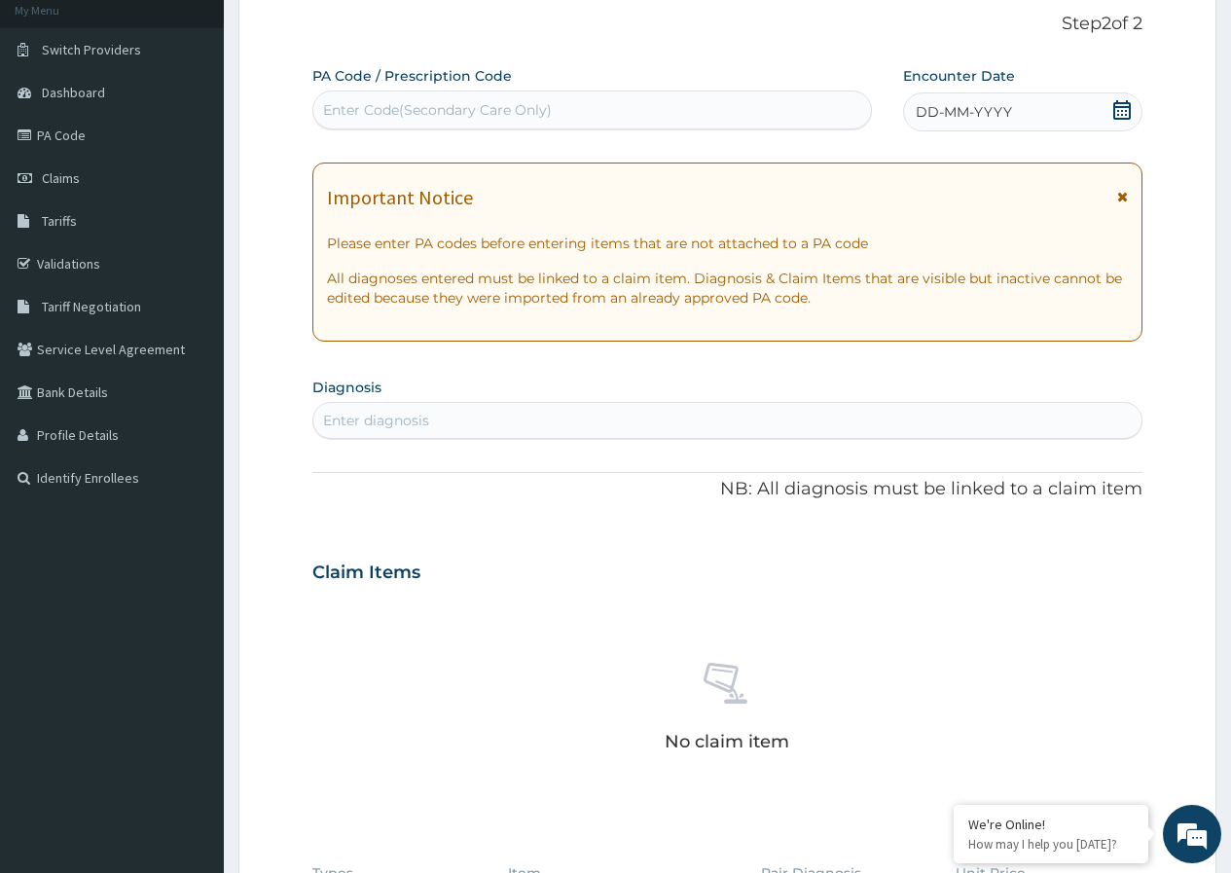
click at [772, 117] on div "Enter Code(Secondary Care Only)" at bounding box center [591, 109] width 557 height 31
paste input "PA/82B790"
type input "PA/82B790"
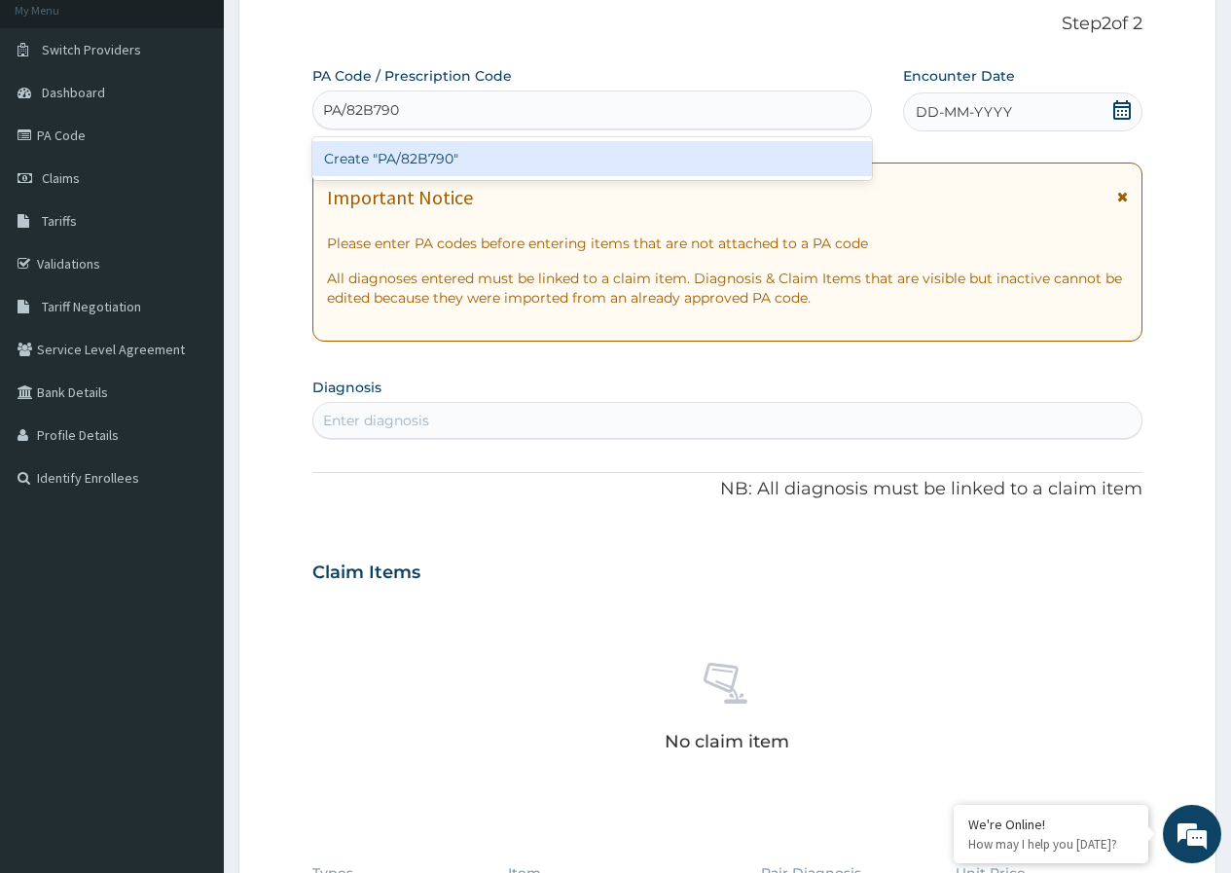
click at [567, 156] on div "Create "PA/82B790"" at bounding box center [591, 158] width 559 height 35
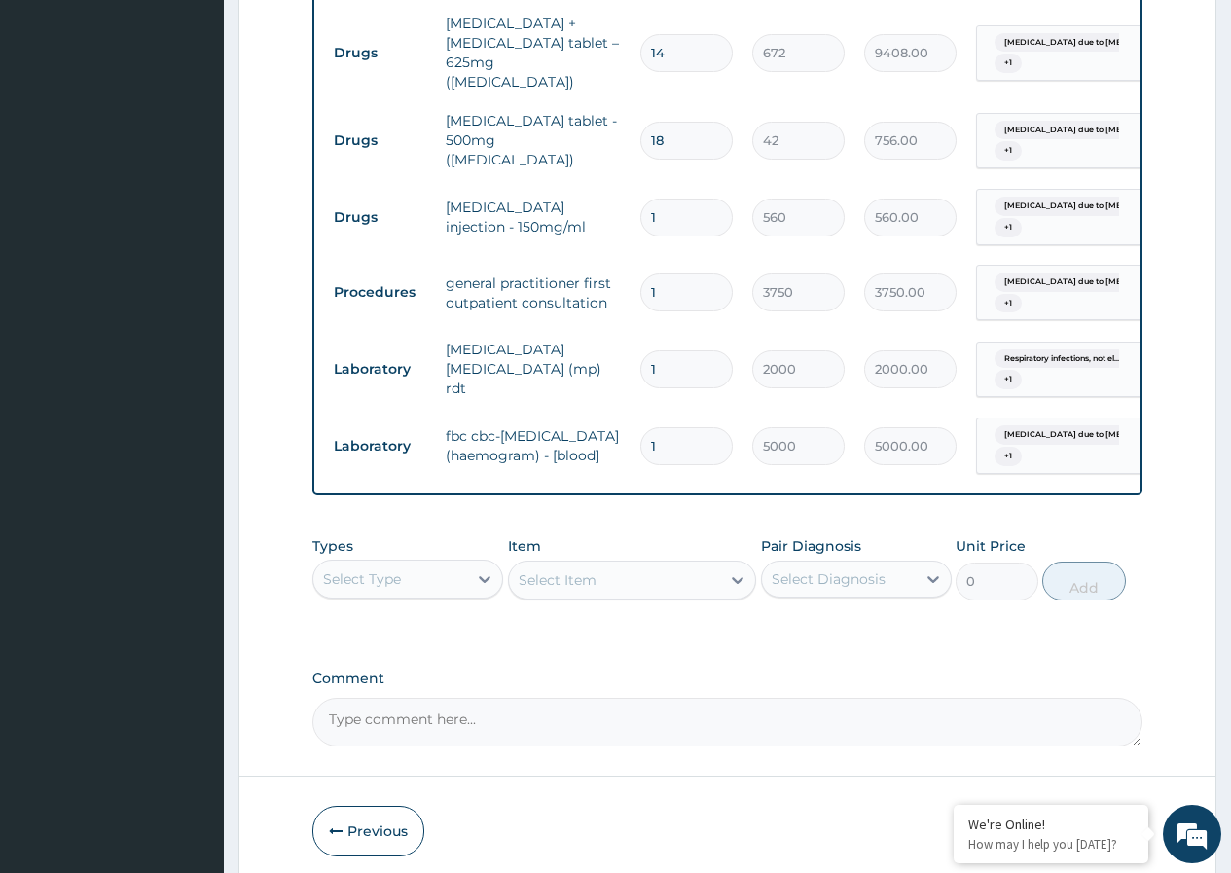
scroll to position [921, 0]
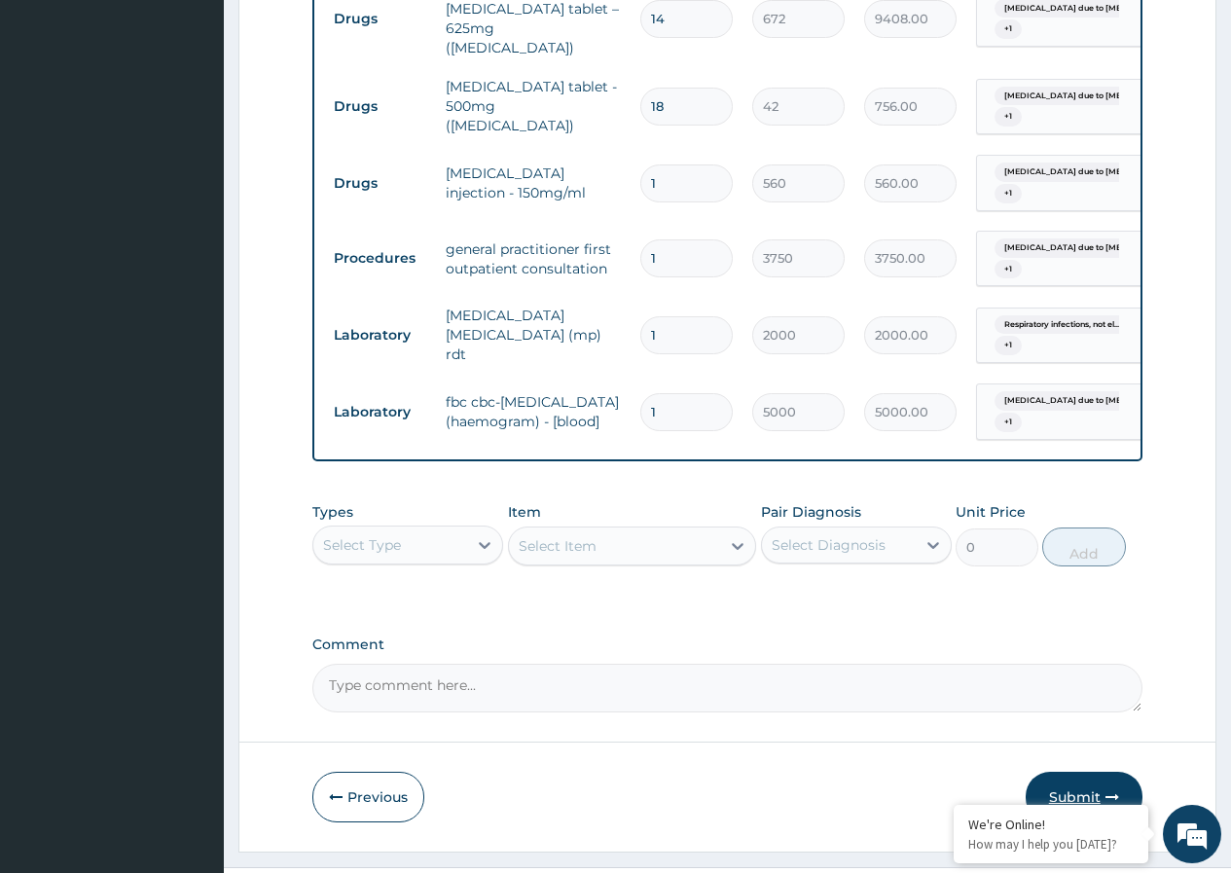
click at [1067, 772] on button "Submit" at bounding box center [1084, 797] width 117 height 51
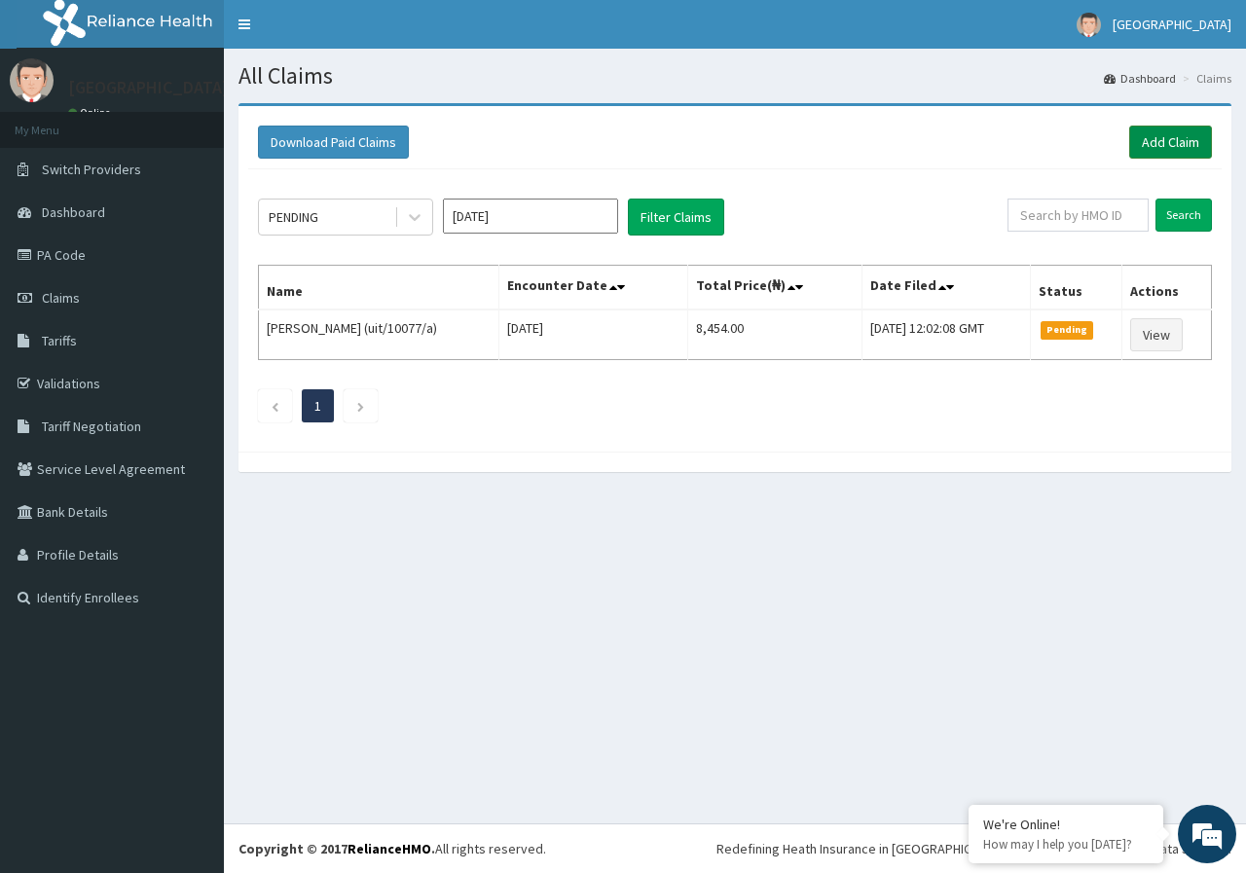
click at [1151, 139] on link "Add Claim" at bounding box center [1170, 142] width 83 height 33
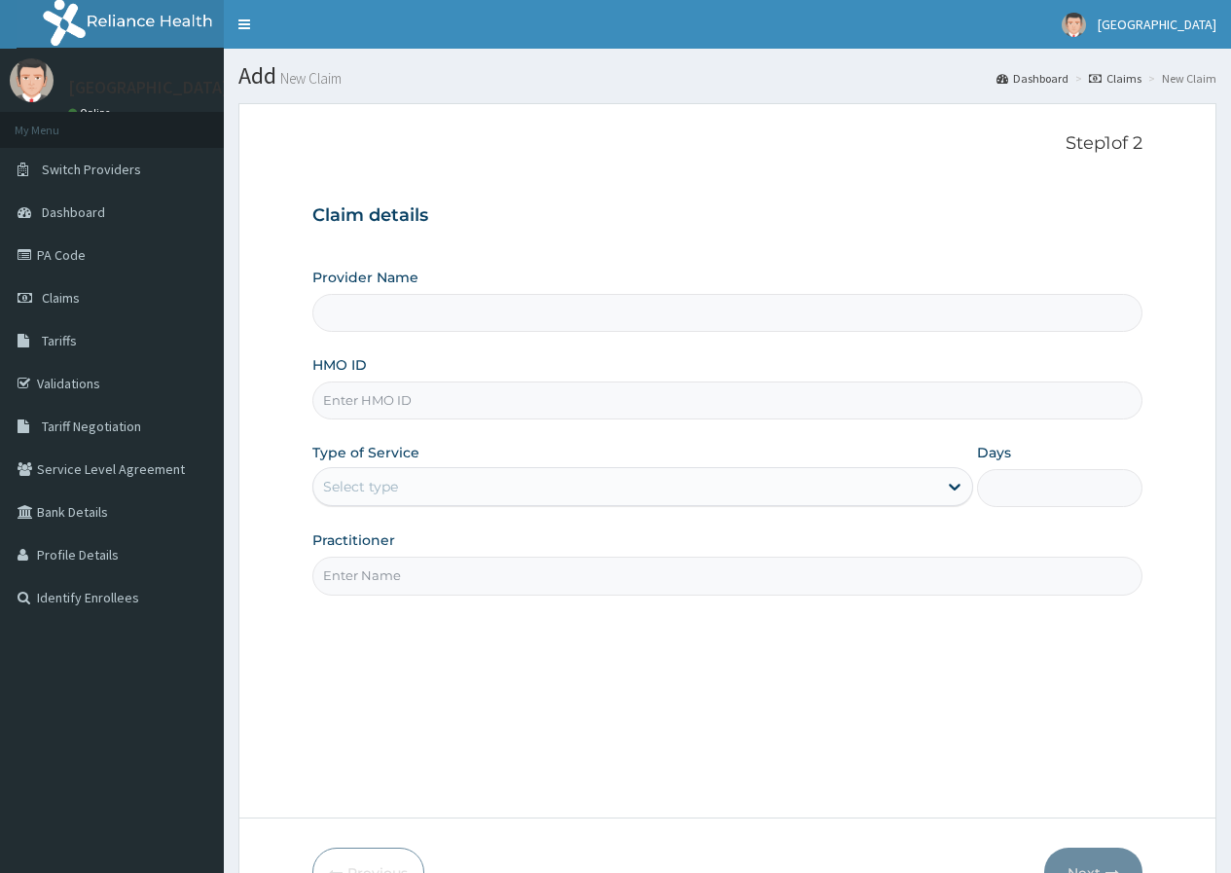
type input "[GEOGRAPHIC_DATA]"
click at [477, 401] on input "HMO ID" at bounding box center [727, 401] width 830 height 38
paste input "pep/10073/a"
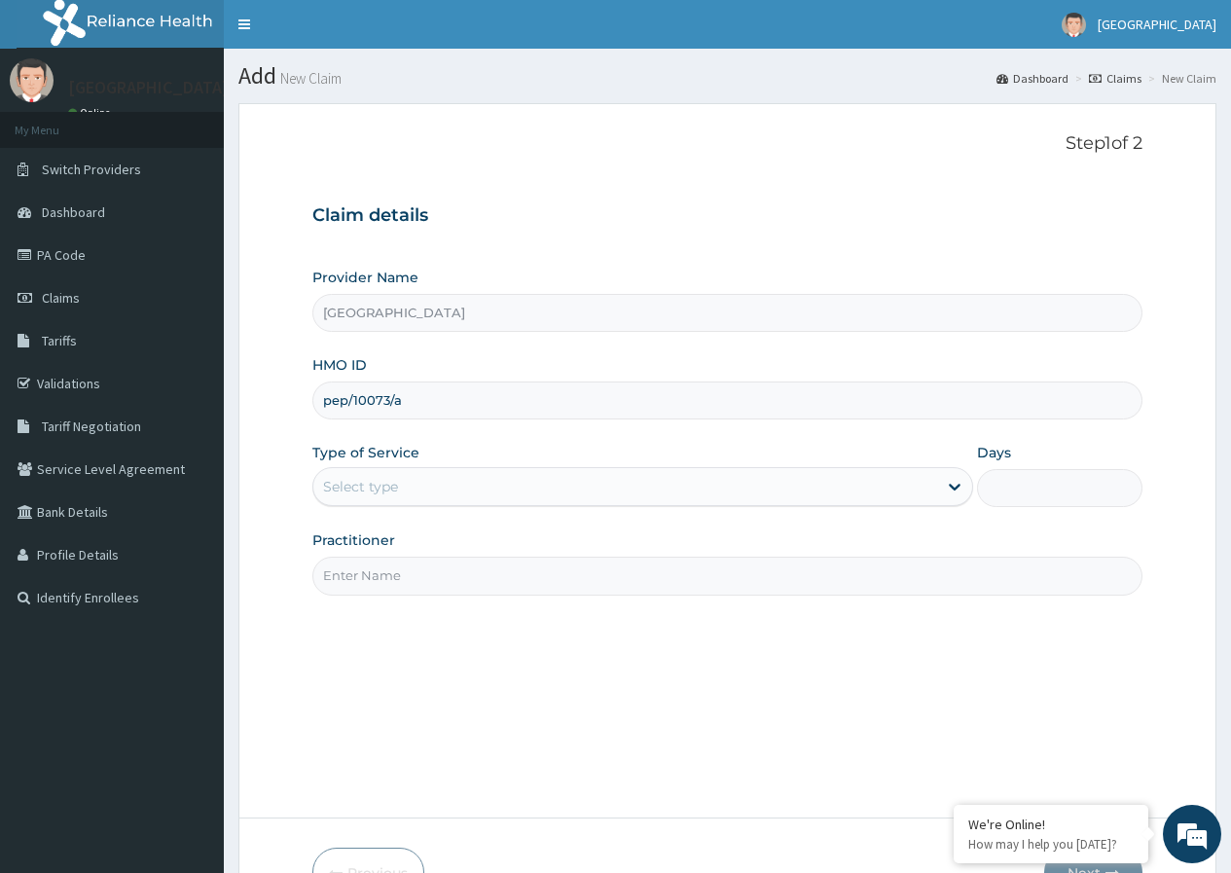
type input "pep/10073/a"
click at [478, 482] on div "Select type" at bounding box center [625, 486] width 624 height 31
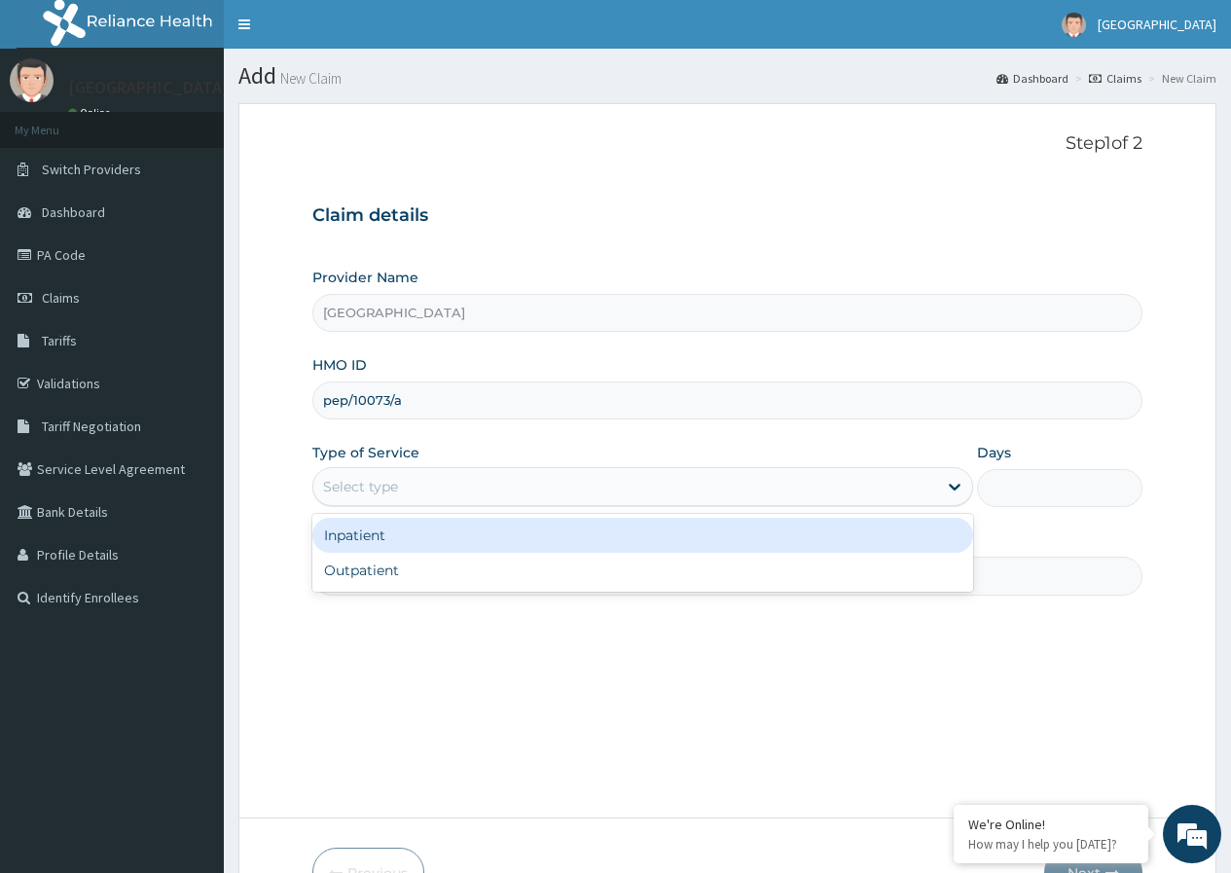
click at [437, 490] on div "Select type" at bounding box center [625, 486] width 624 height 31
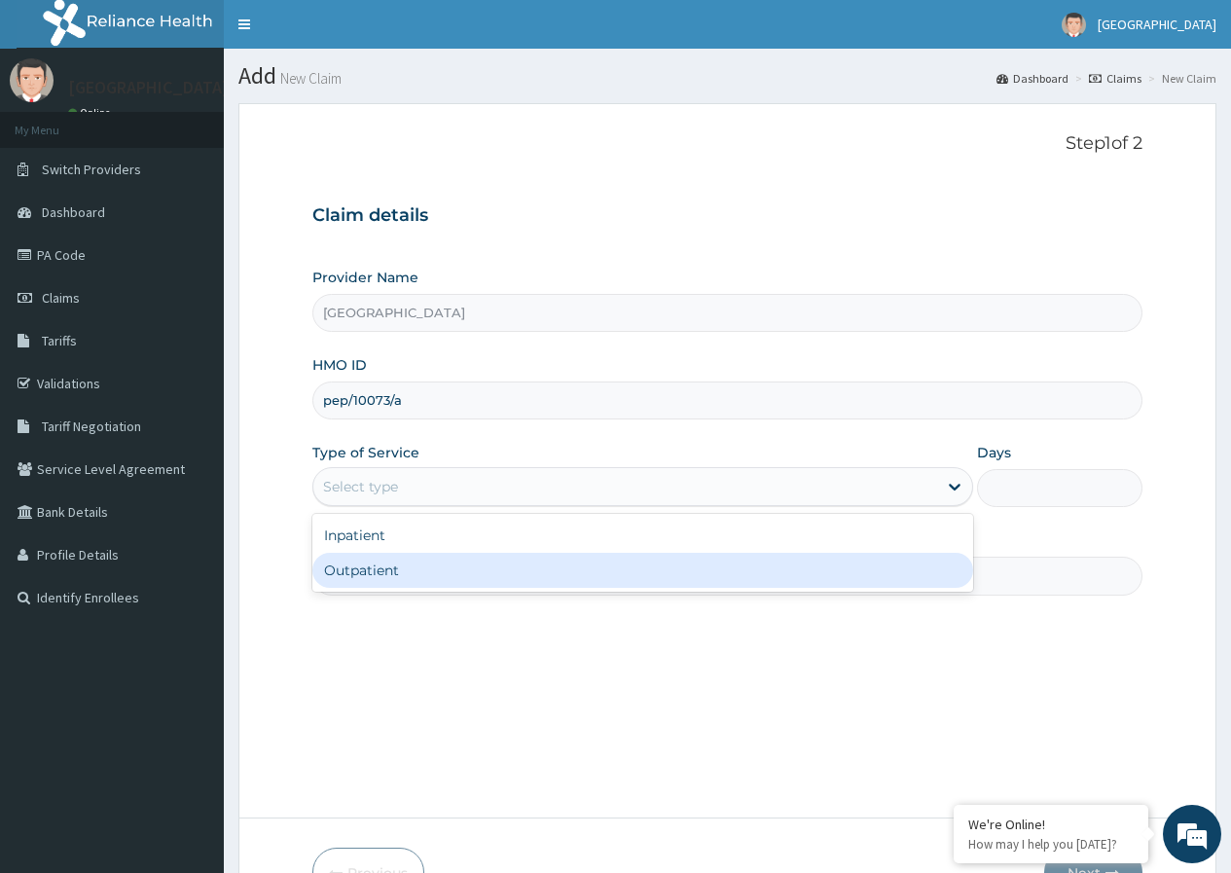
click at [389, 570] on div "Outpatient" at bounding box center [642, 570] width 661 height 35
type input "1"
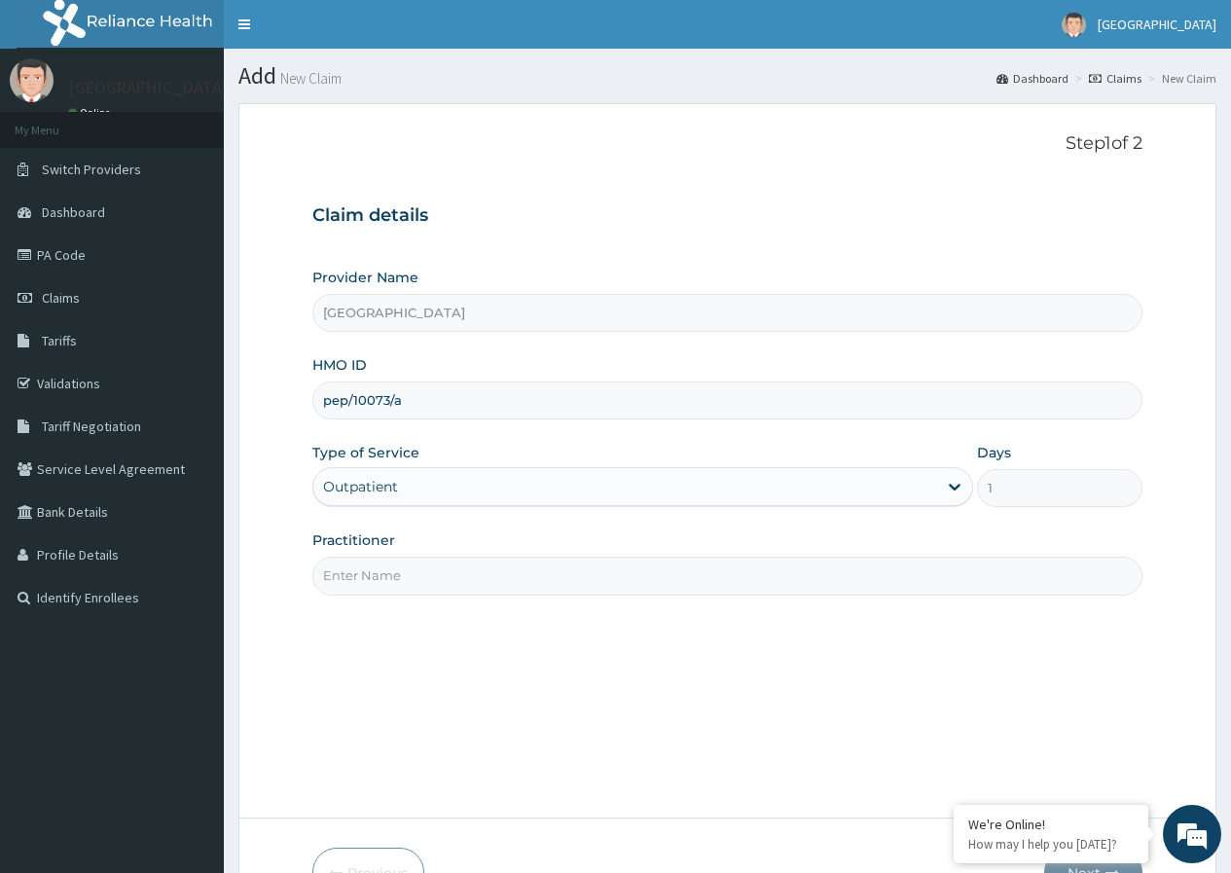
click at [389, 574] on input "Practitioner" at bounding box center [727, 576] width 830 height 38
type input "Dr [PERSON_NAME]"
click at [610, 646] on div "Step 1 of 2 Claim details Provider Name DELTA PROCARE HOSPITAL HMO ID pep/10073…" at bounding box center [727, 460] width 830 height 655
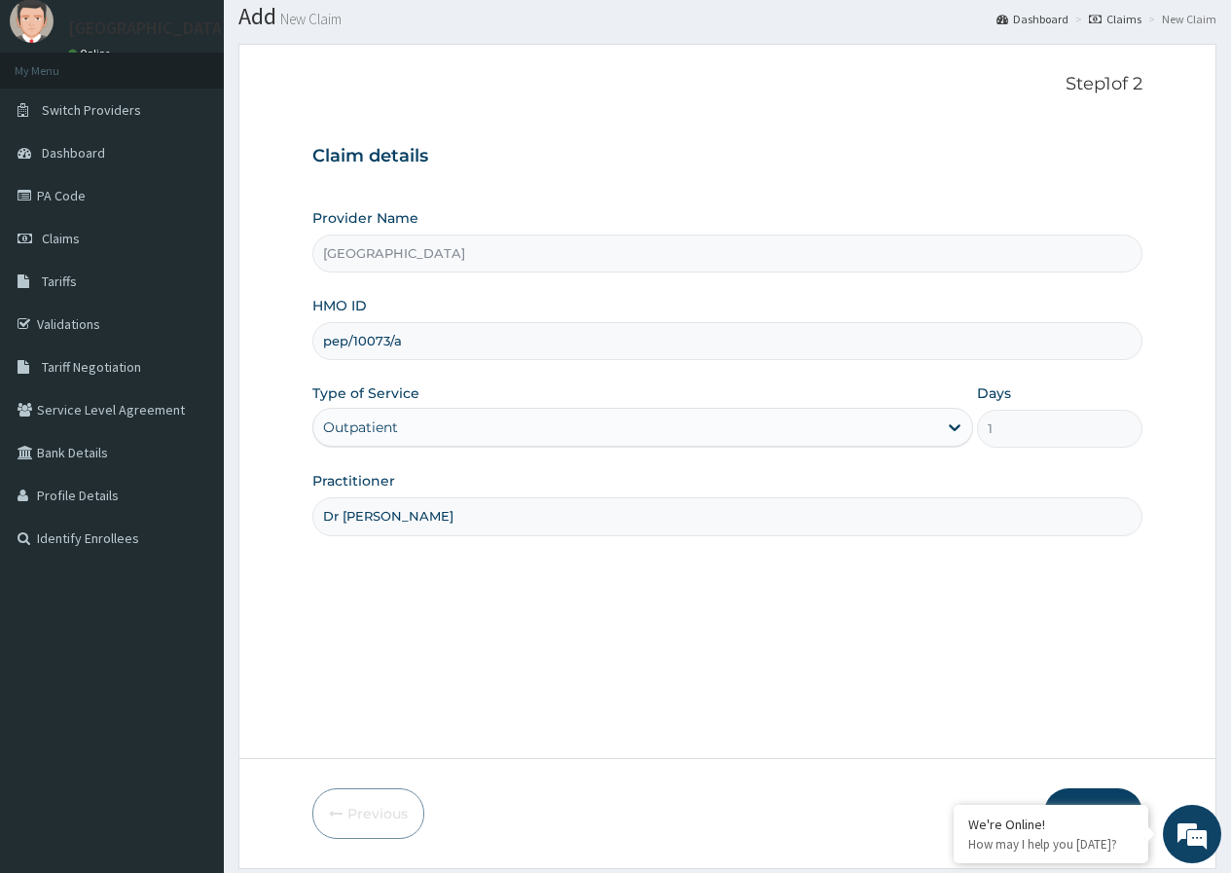
scroll to position [120, 0]
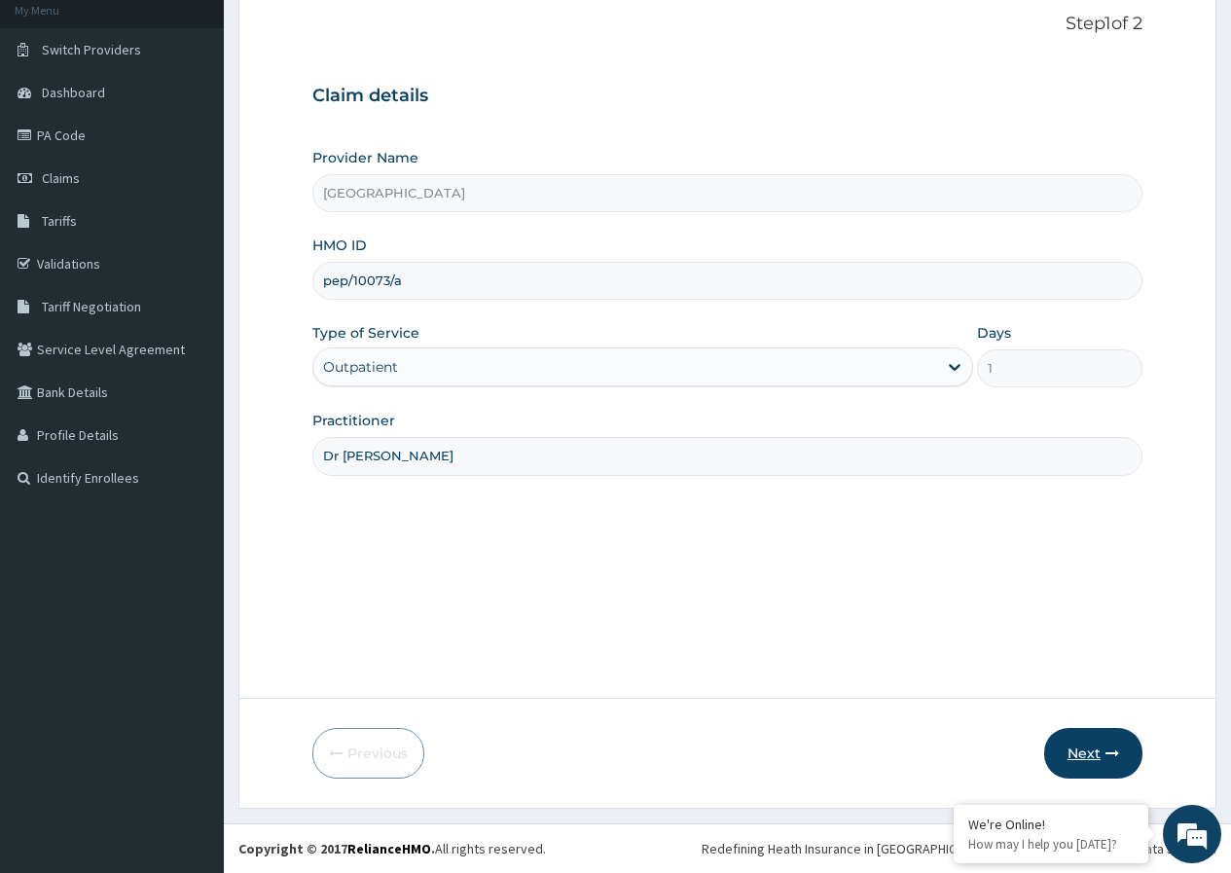
click at [1106, 746] on button "Next" at bounding box center [1093, 753] width 98 height 51
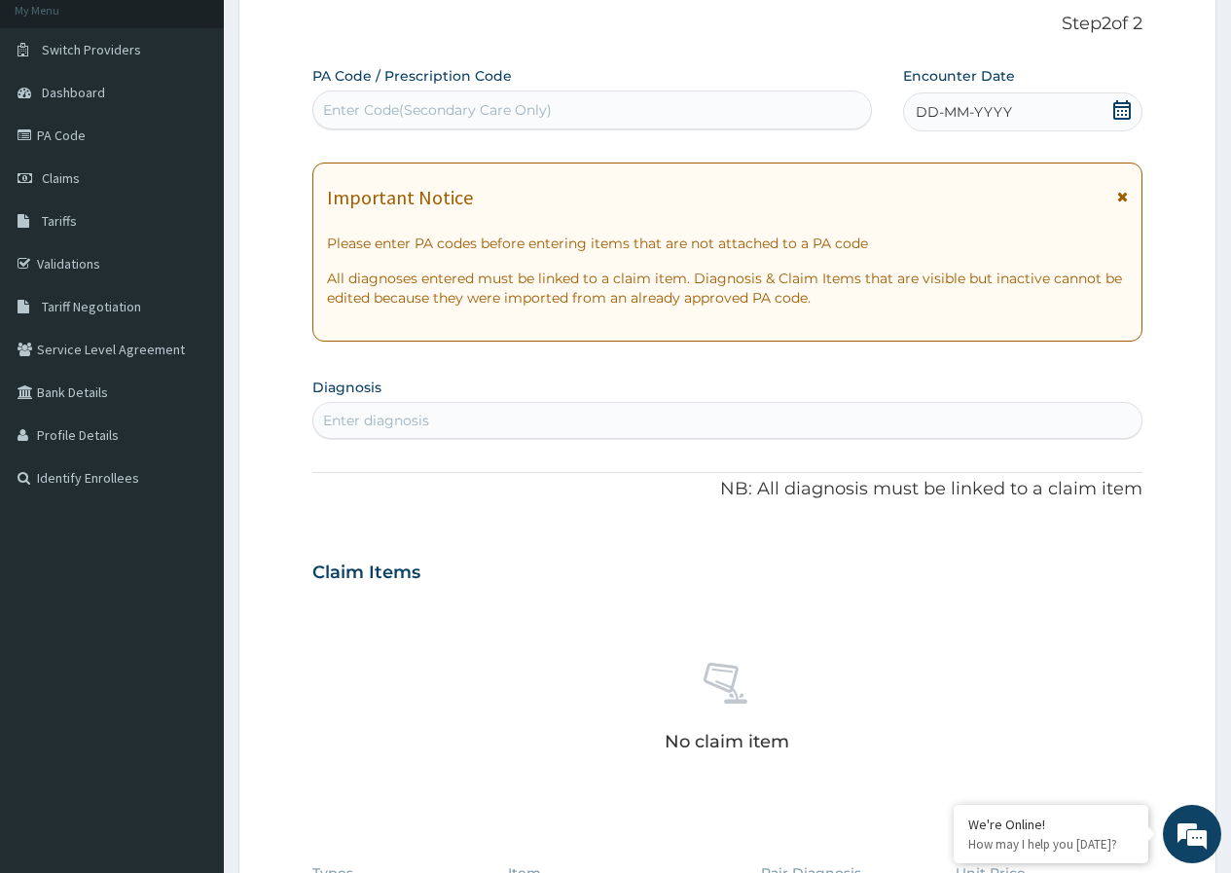
drag, startPoint x: 715, startPoint y: 112, endPoint x: 707, endPoint y: 106, distance: 10.5
click at [714, 111] on div "Enter Code(Secondary Care Only)" at bounding box center [591, 109] width 557 height 31
type input "V"
paste input "PA/F8C5FE"
type input "PA/F8C5FE"
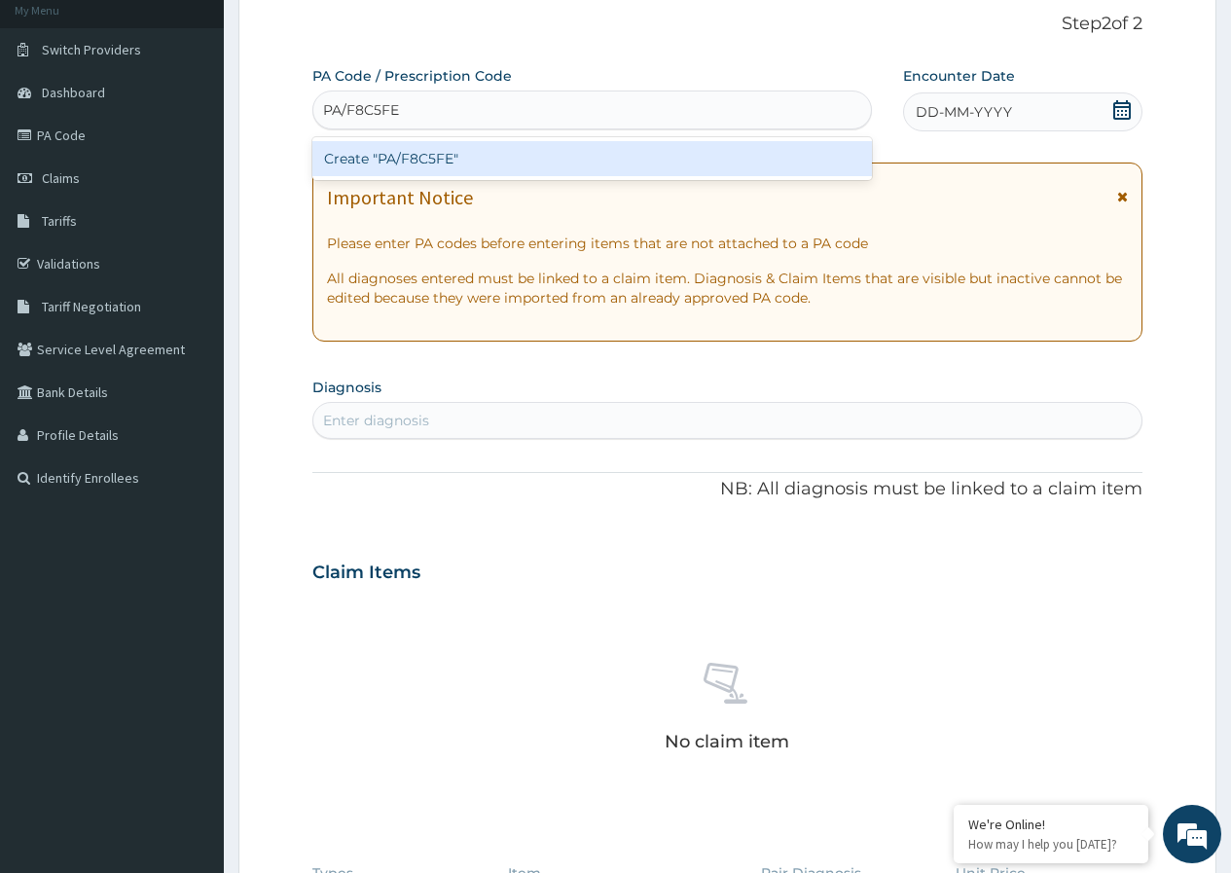
click at [692, 150] on div "Create "PA/F8C5FE"" at bounding box center [591, 158] width 559 height 35
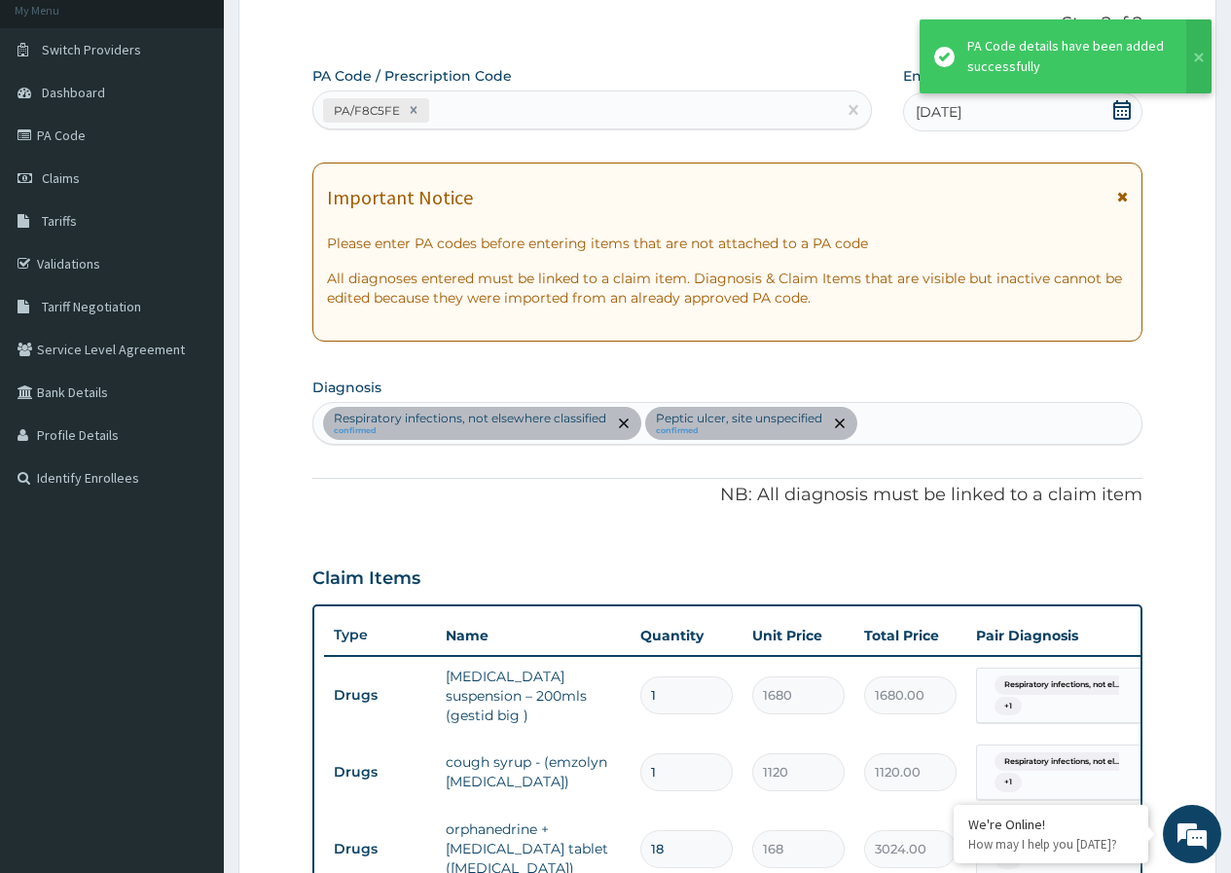
scroll to position [606, 0]
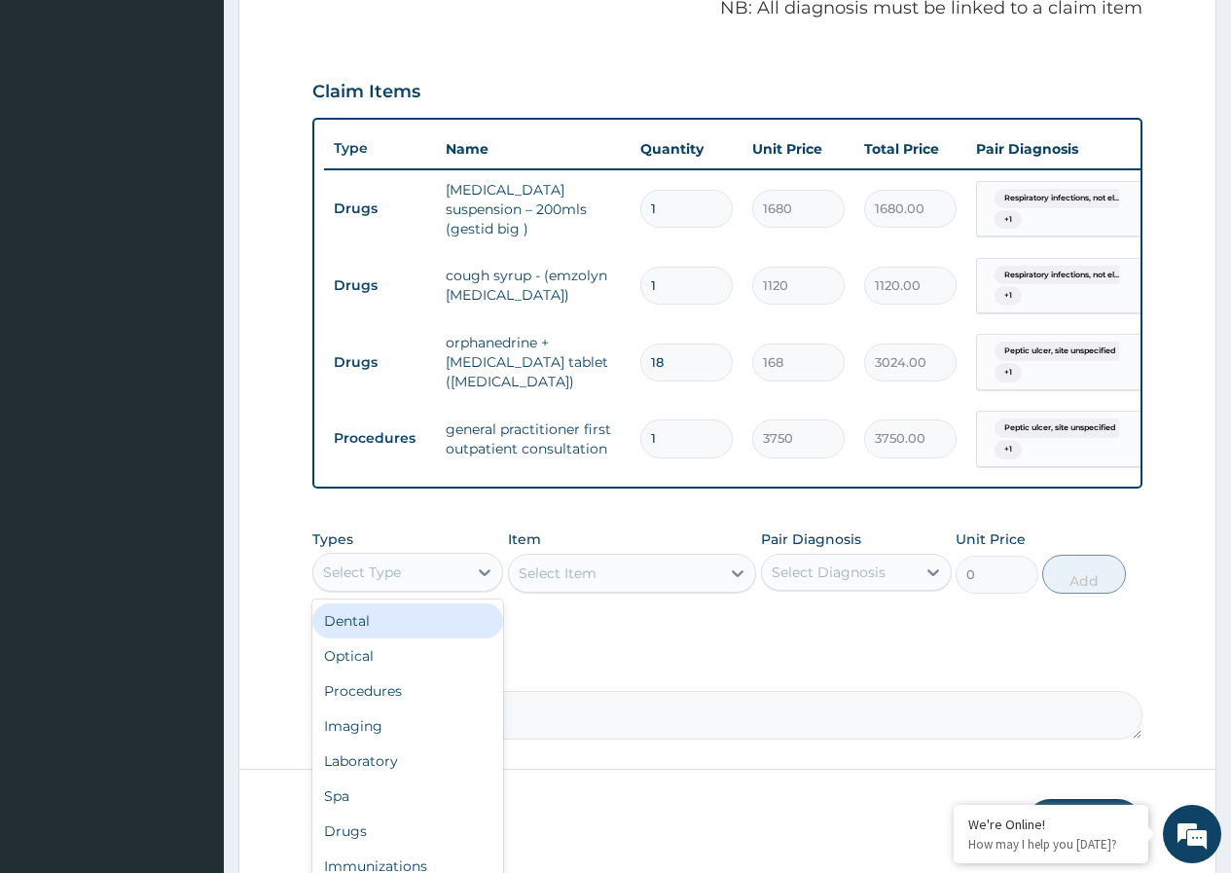
click at [430, 574] on div "Select Type" at bounding box center [390, 572] width 154 height 31
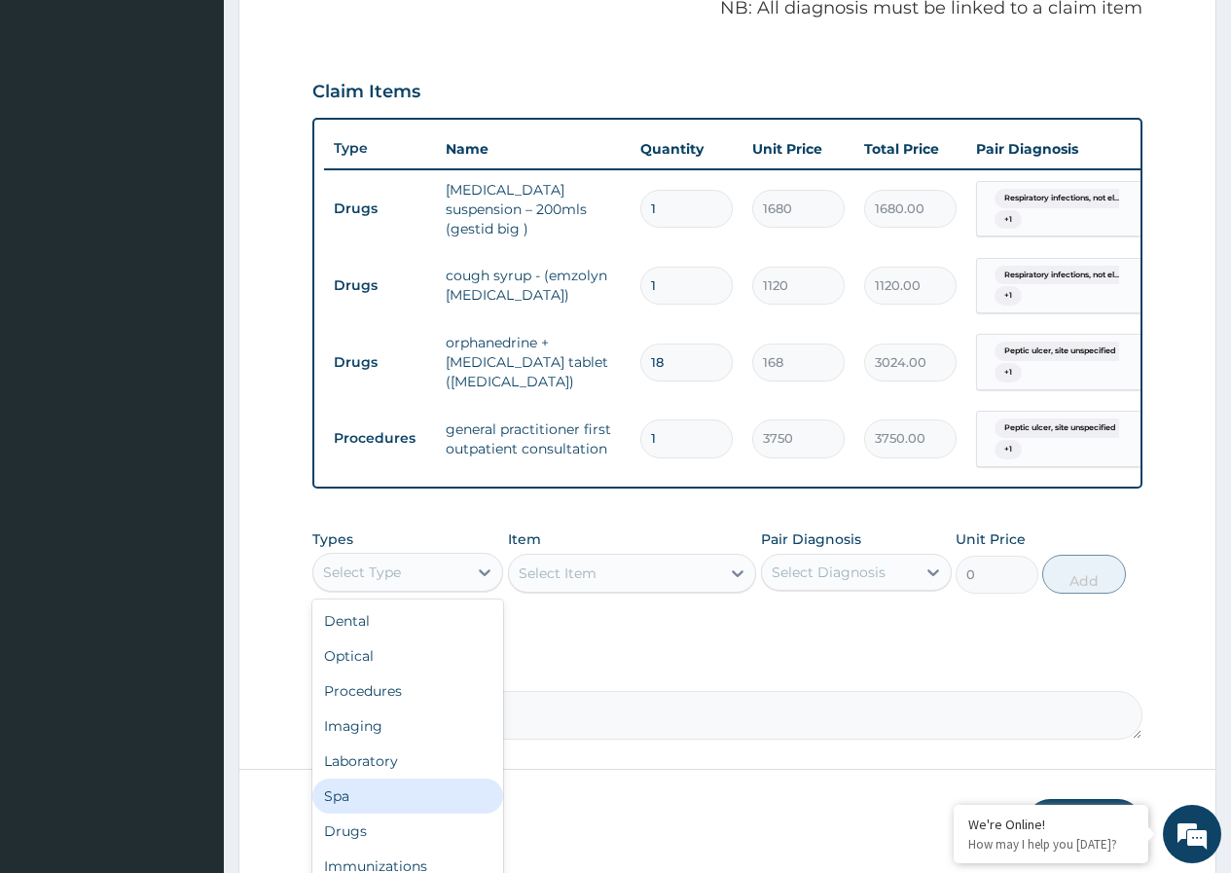
click at [639, 722] on textarea "Comment" at bounding box center [727, 715] width 830 height 49
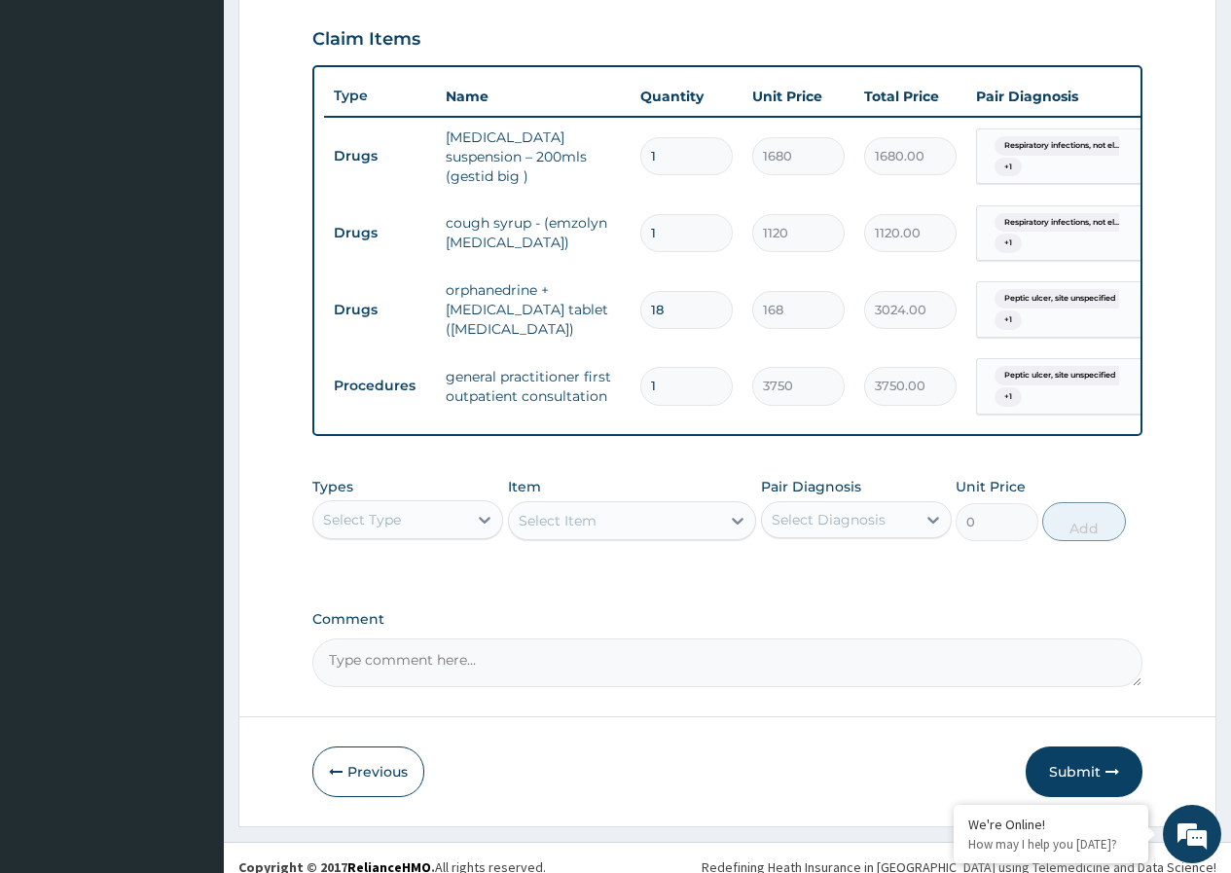
scroll to position [689, 0]
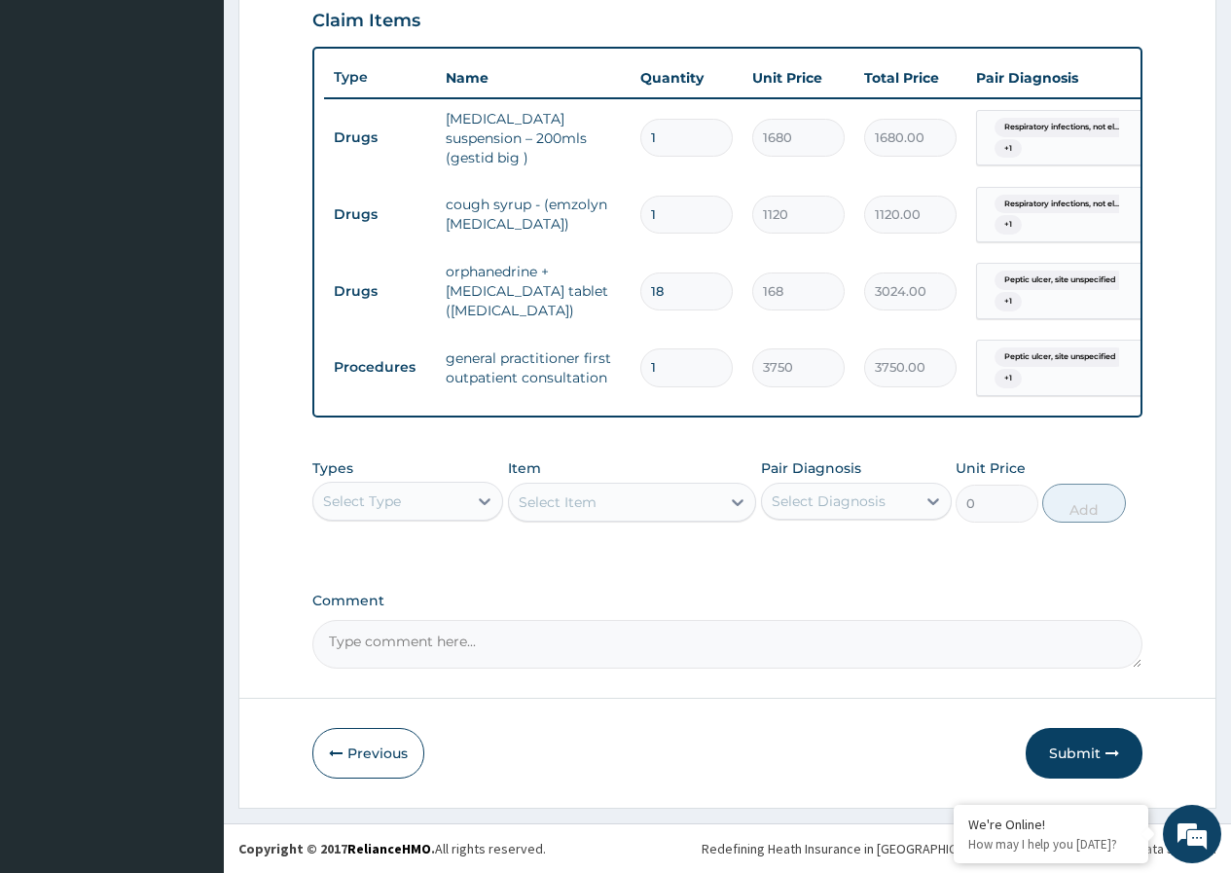
click at [1061, 740] on button "Submit" at bounding box center [1084, 753] width 117 height 51
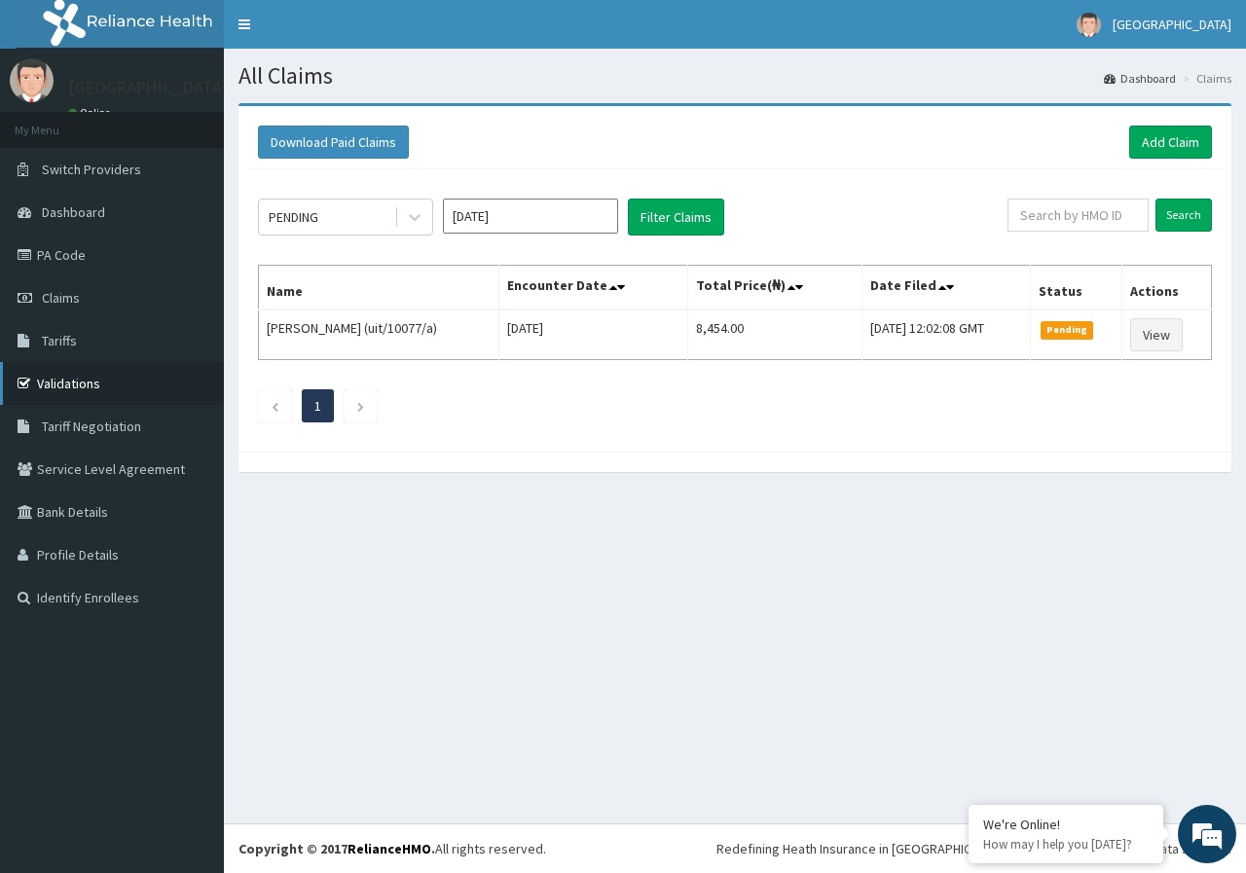
click at [126, 386] on link "Validations" at bounding box center [112, 383] width 224 height 43
